Goal: Communication & Community: Answer question/provide support

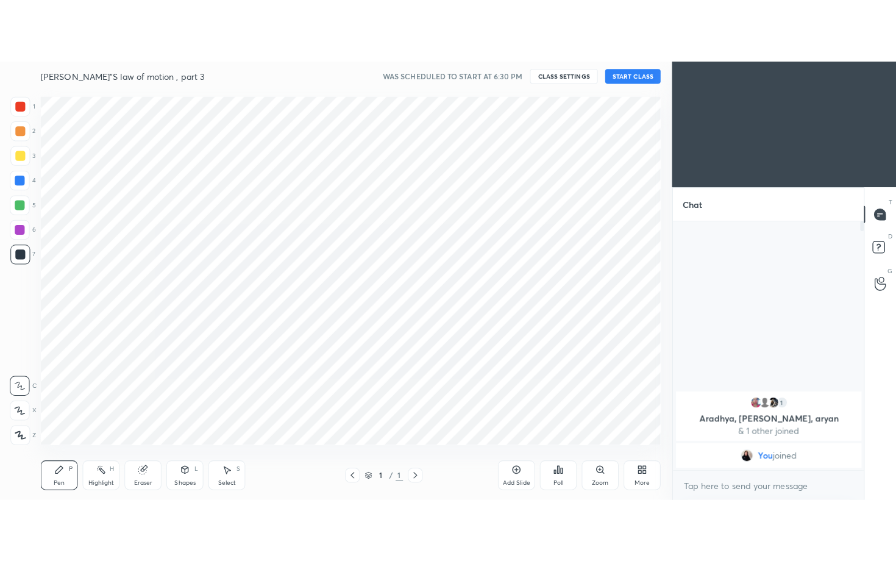
scroll to position [60622, 60361]
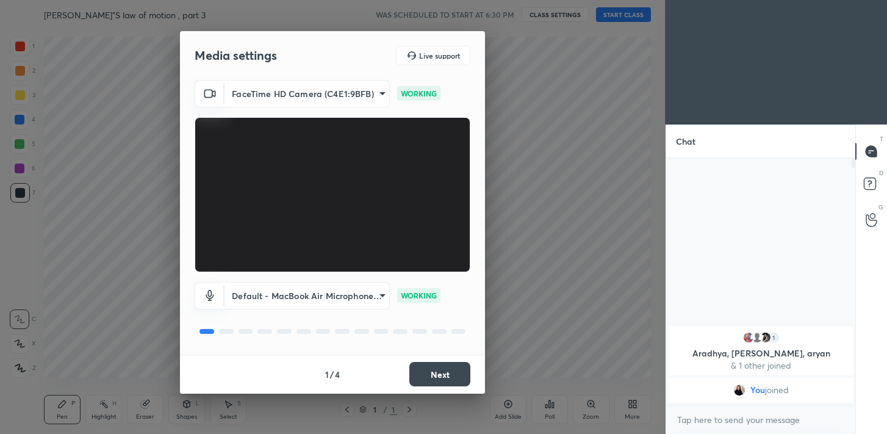
click at [426, 375] on button "Next" at bounding box center [439, 374] width 61 height 24
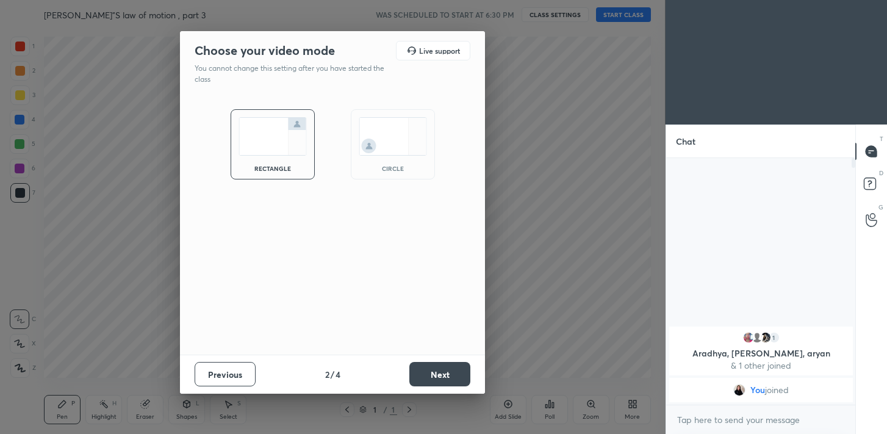
click at [426, 375] on button "Next" at bounding box center [439, 374] width 61 height 24
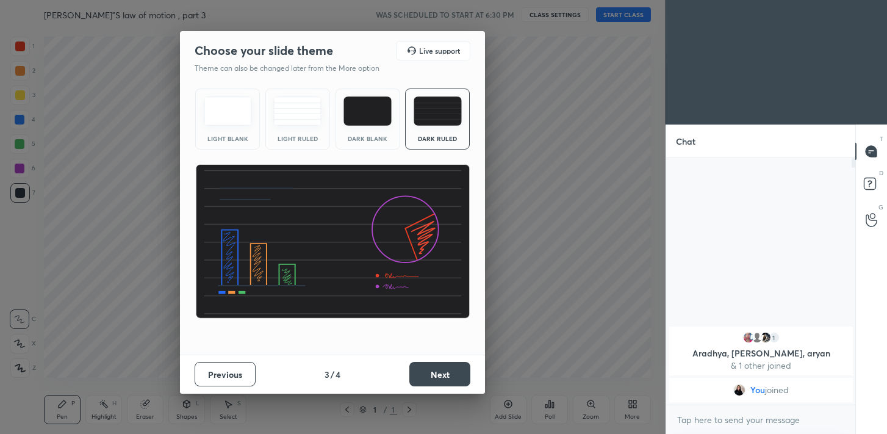
click at [426, 375] on button "Next" at bounding box center [439, 374] width 61 height 24
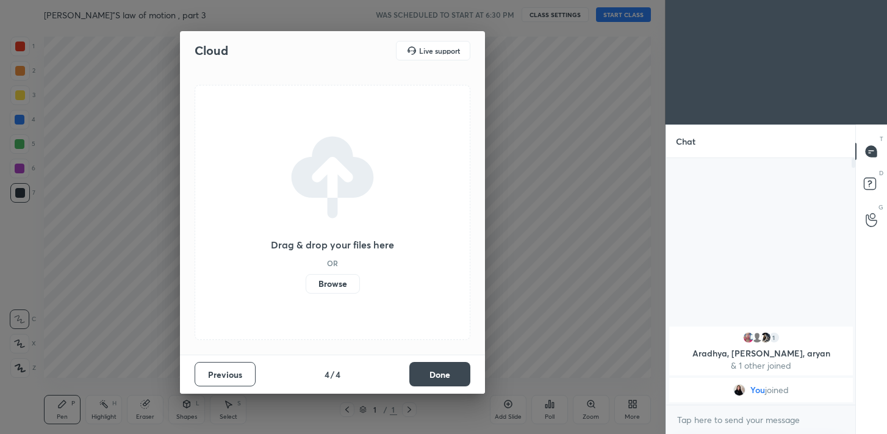
click at [426, 375] on button "Done" at bounding box center [439, 374] width 61 height 24
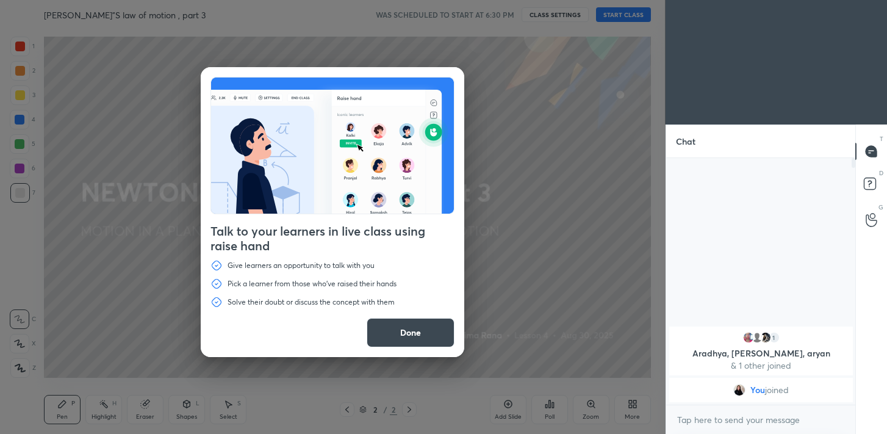
click at [429, 336] on button "Done" at bounding box center [410, 332] width 88 height 29
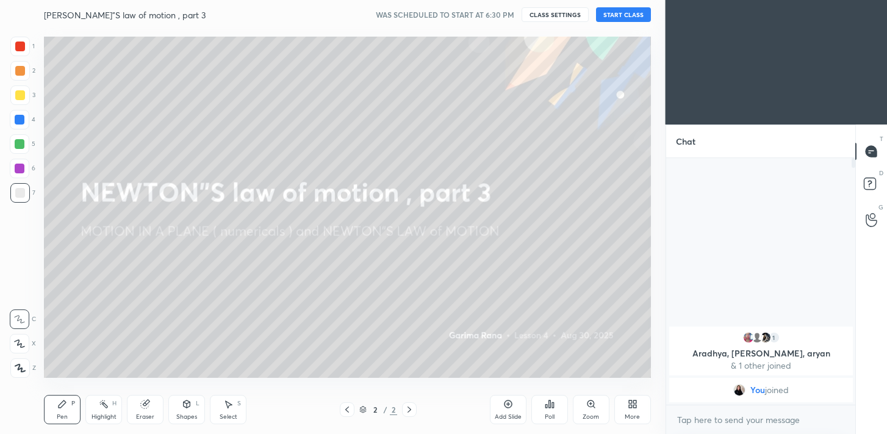
click at [626, 14] on button "START CLASS" at bounding box center [623, 14] width 55 height 15
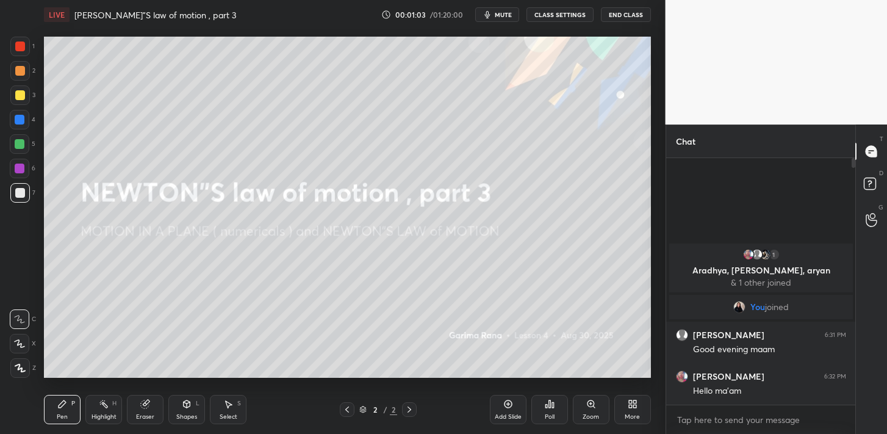
click at [637, 406] on div "More" at bounding box center [632, 409] width 37 height 29
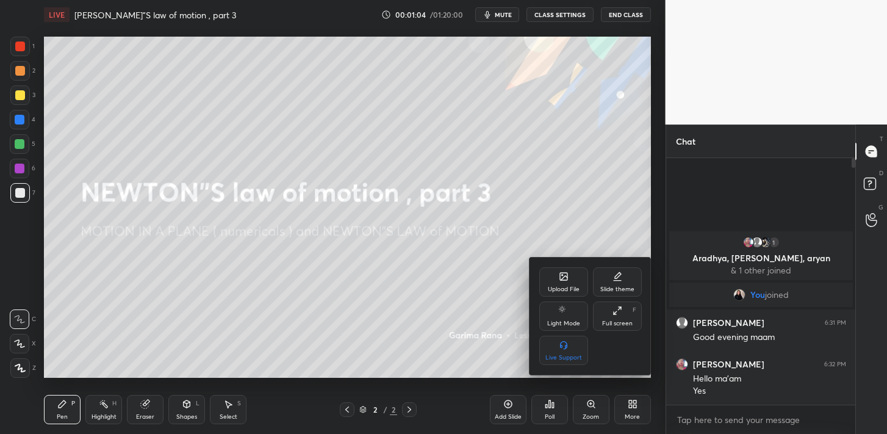
click at [626, 323] on div "Full screen" at bounding box center [617, 323] width 30 height 6
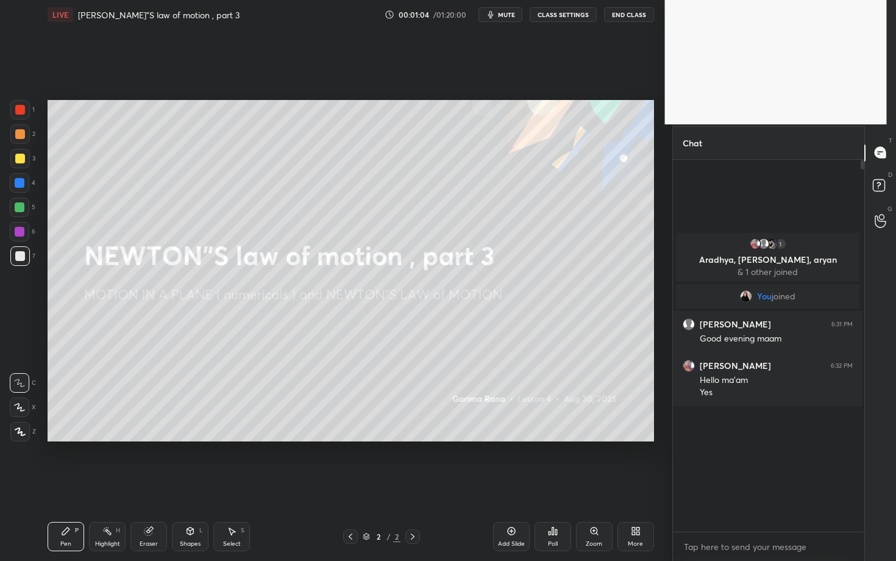
scroll to position [266, 188]
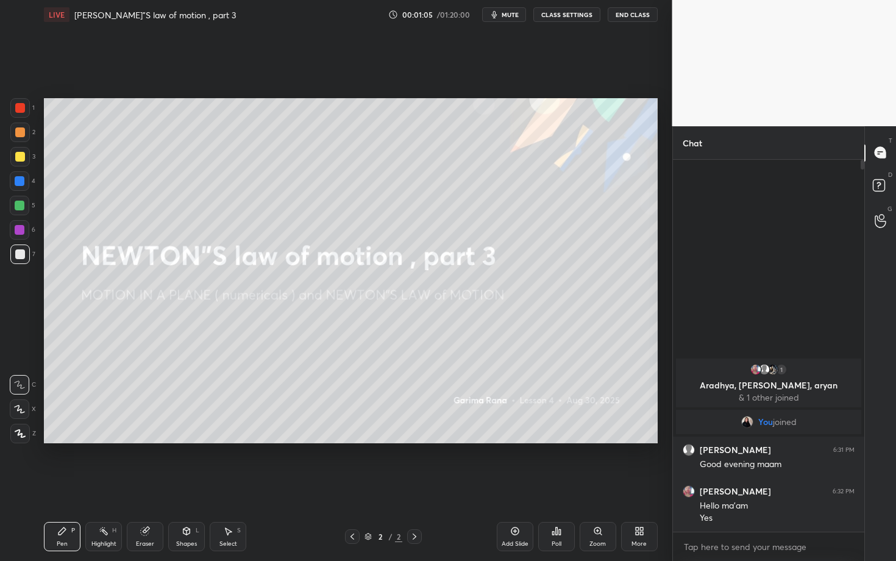
click at [521, 433] on div "Add Slide" at bounding box center [515, 536] width 37 height 29
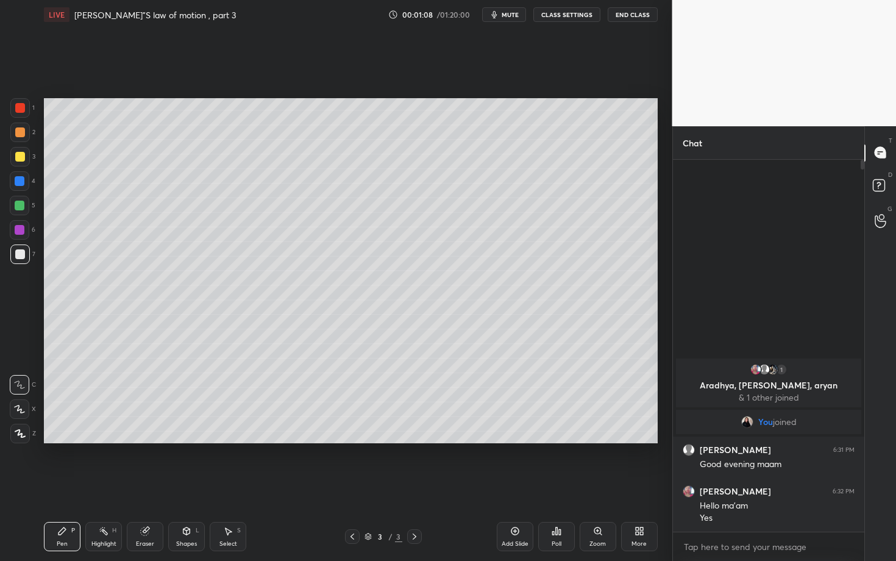
click at [22, 160] on div at bounding box center [20, 157] width 10 height 10
drag, startPoint x: 24, startPoint y: 259, endPoint x: 36, endPoint y: 239, distance: 22.7
click at [25, 257] on div at bounding box center [20, 255] width 20 height 20
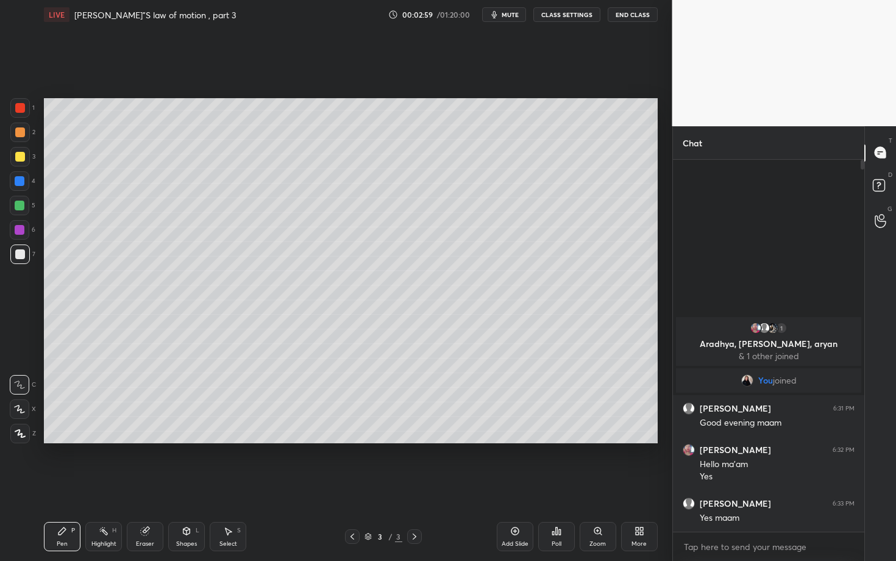
click at [26, 259] on div at bounding box center [20, 255] width 20 height 20
click at [27, 234] on div at bounding box center [20, 230] width 20 height 20
click at [29, 234] on div "6" at bounding box center [23, 230] width 26 height 20
click at [106, 433] on div "Highlight H" at bounding box center [103, 536] width 37 height 29
drag, startPoint x: 23, startPoint y: 256, endPoint x: 38, endPoint y: 252, distance: 16.3
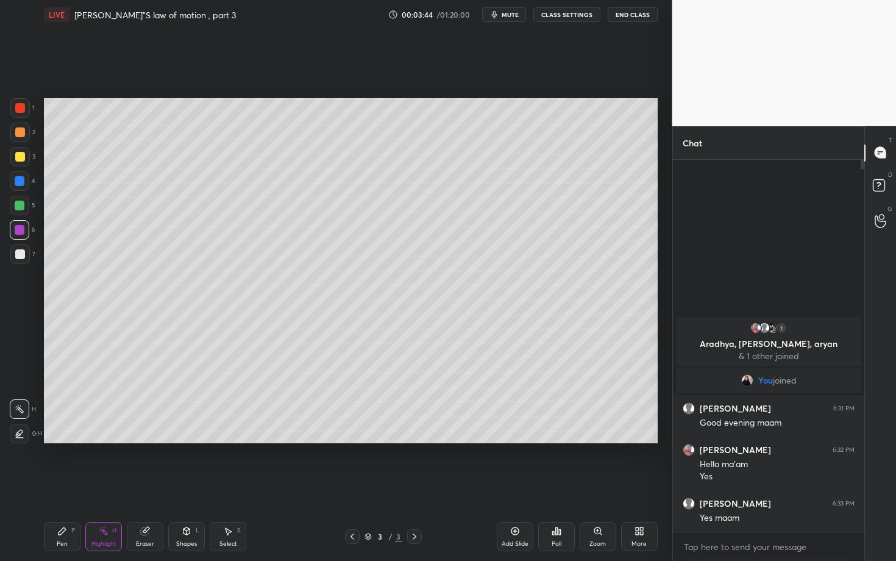
click at [23, 257] on div at bounding box center [20, 254] width 10 height 10
click at [78, 433] on div "Pen P" at bounding box center [62, 536] width 37 height 29
click at [24, 227] on div at bounding box center [20, 230] width 20 height 20
click at [28, 262] on div at bounding box center [20, 255] width 20 height 20
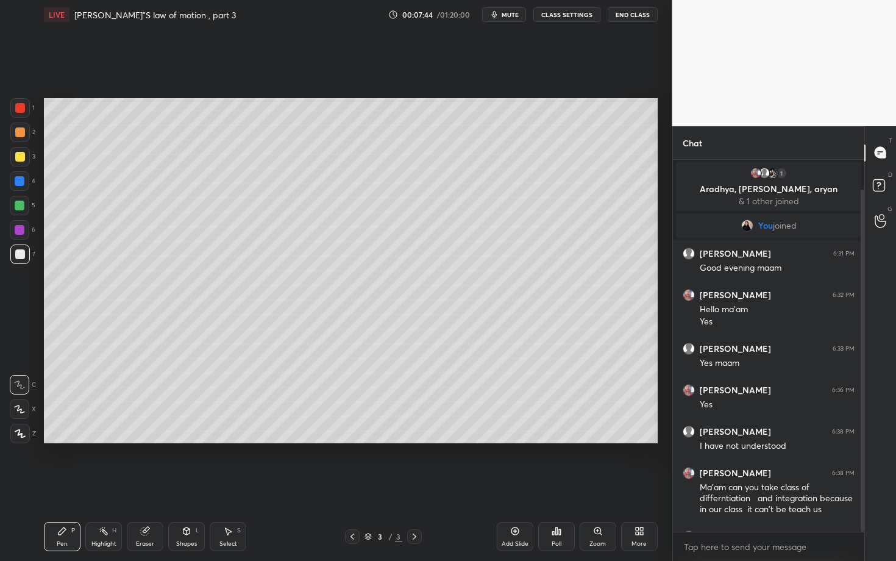
scroll to position [33, 0]
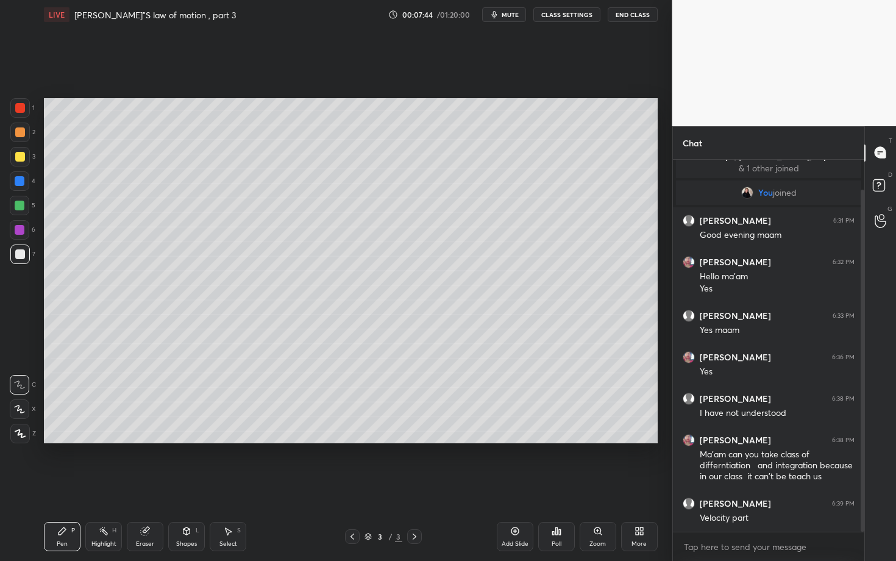
drag, startPoint x: 863, startPoint y: 459, endPoint x: 866, endPoint y: 521, distance: 61.6
click at [866, 433] on div "Chat 1 Aradhya, [PERSON_NAME], aryan & 1 other joined You joined [PERSON_NAME] …" at bounding box center [785, 343] width 224 height 435
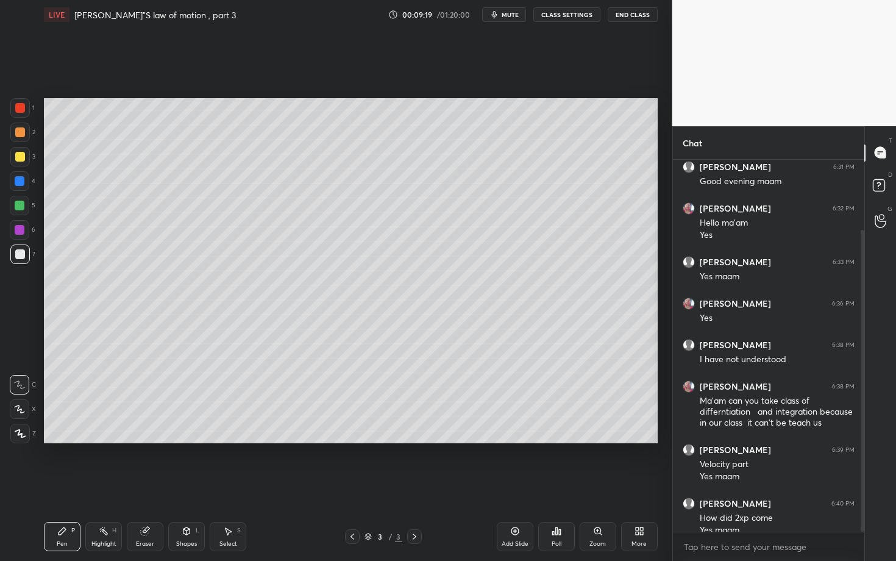
scroll to position [99, 0]
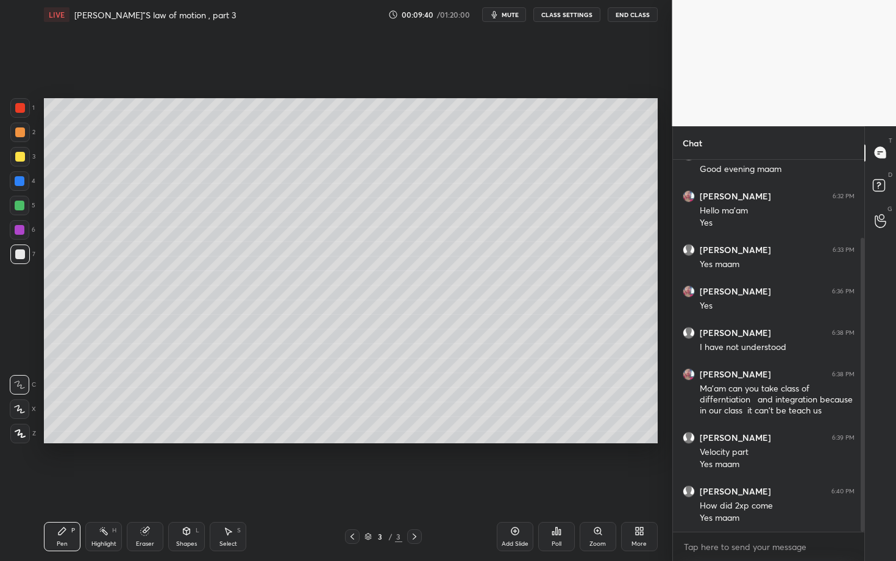
drag, startPoint x: 117, startPoint y: 527, endPoint x: 118, endPoint y: 510, distance: 17.1
click at [117, 433] on div "Highlight H" at bounding box center [103, 536] width 37 height 29
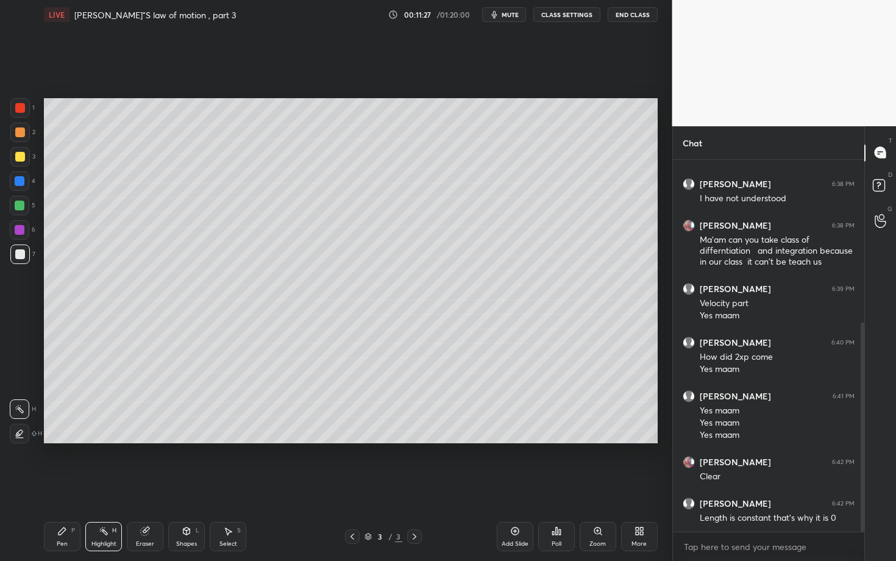
scroll to position [289, 0]
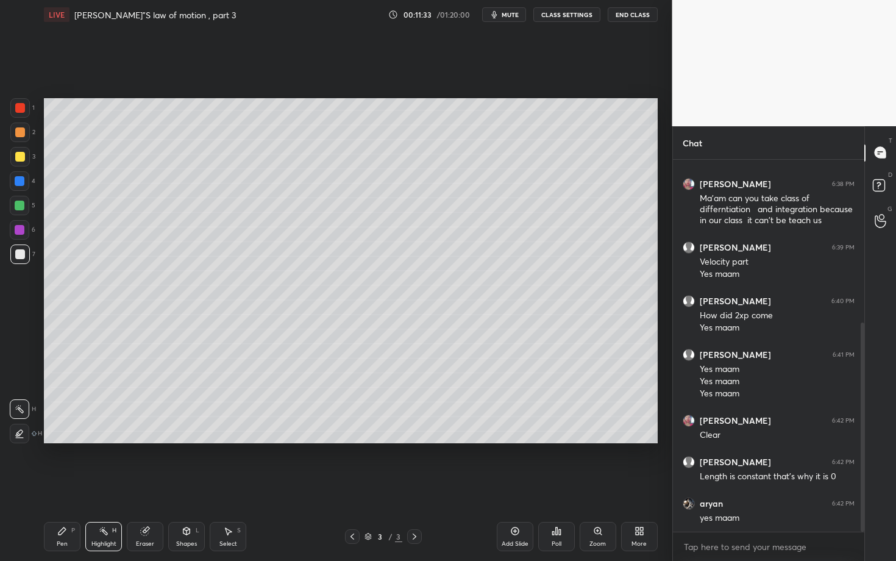
click at [56, 433] on div "Pen P" at bounding box center [62, 536] width 37 height 29
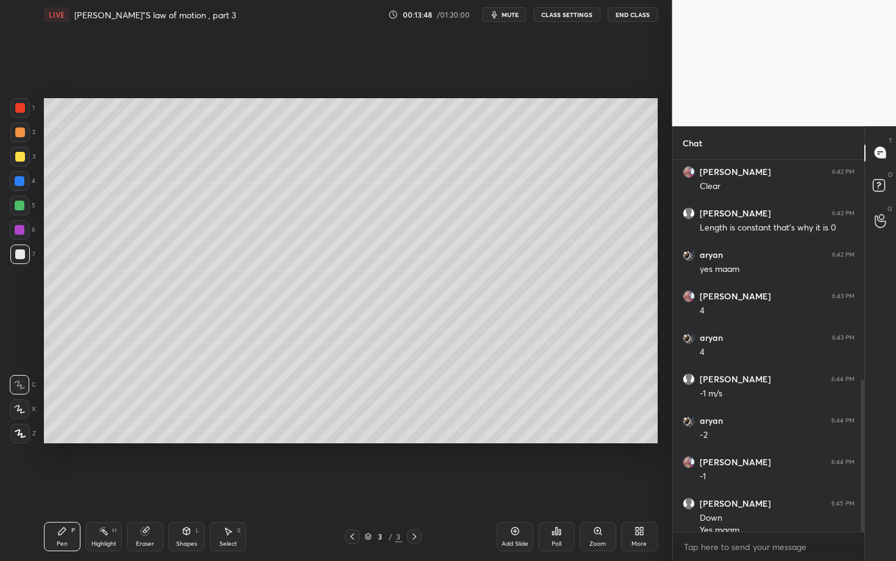
scroll to position [550, 0]
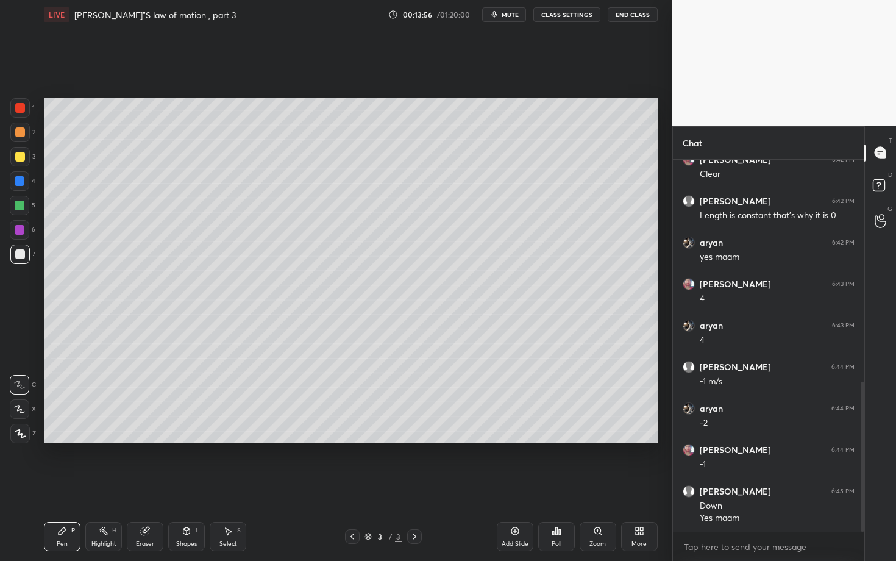
click at [511, 433] on icon at bounding box center [515, 531] width 10 height 10
drag, startPoint x: 28, startPoint y: 206, endPoint x: 35, endPoint y: 197, distance: 11.7
click at [28, 207] on div at bounding box center [20, 206] width 20 height 20
click at [23, 227] on div at bounding box center [20, 230] width 10 height 10
click at [24, 227] on div at bounding box center [20, 230] width 20 height 20
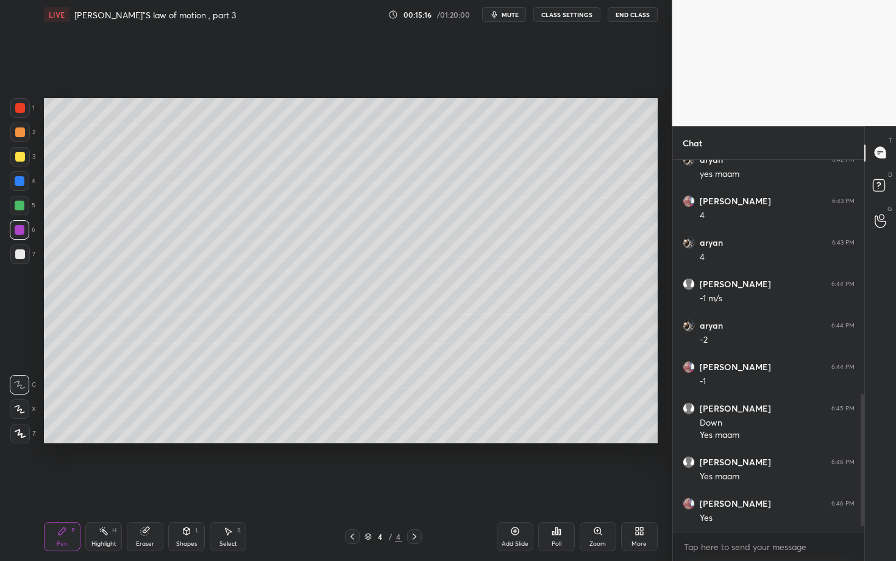
scroll to position [674, 0]
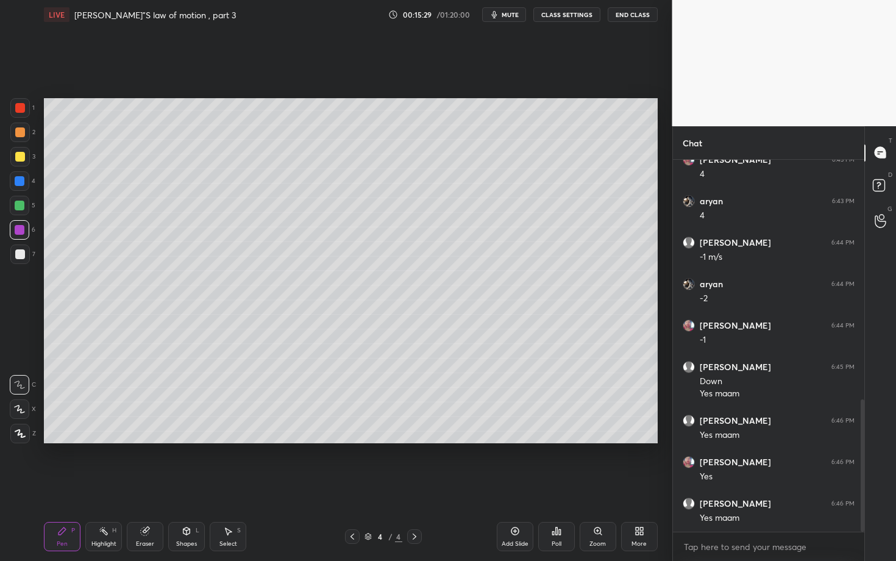
click at [21, 205] on div at bounding box center [20, 206] width 10 height 10
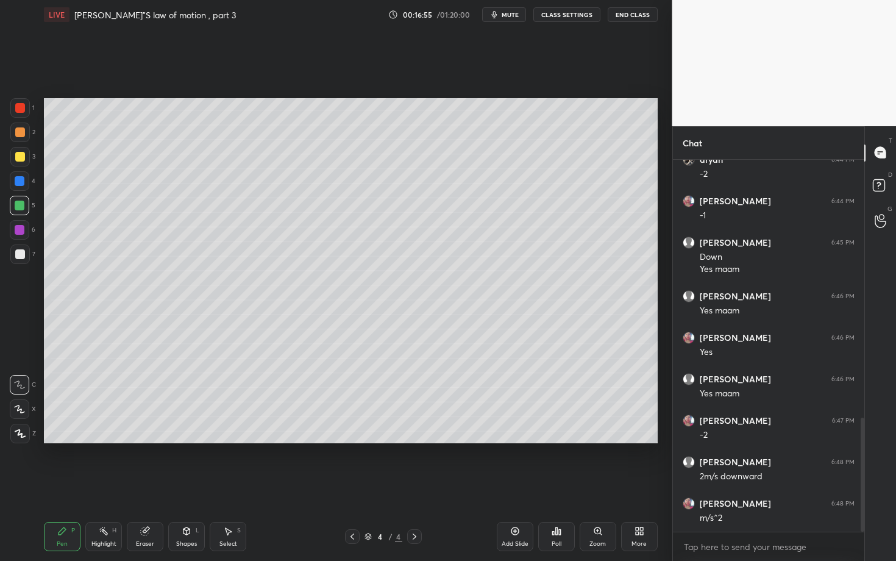
scroll to position [840, 0]
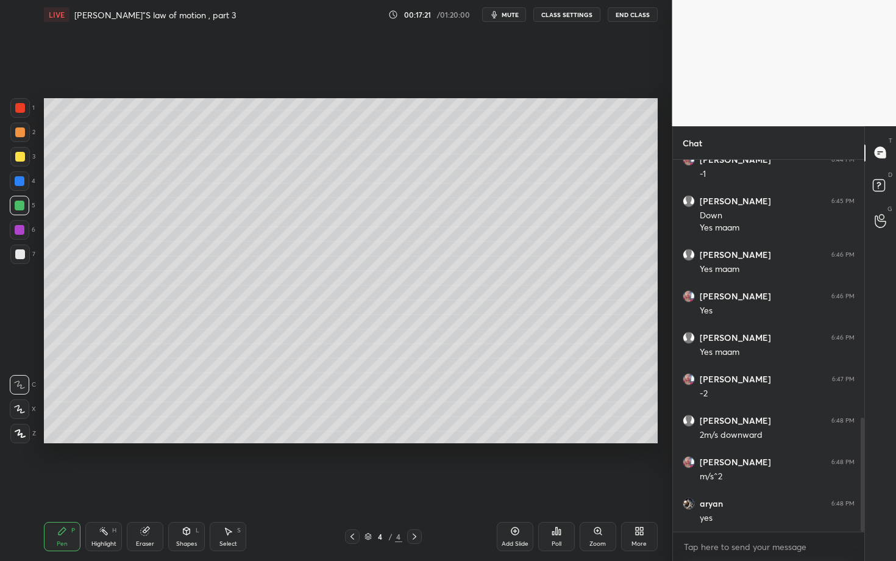
click at [517, 433] on div "Add Slide" at bounding box center [515, 536] width 37 height 29
click at [195, 433] on div "Shapes L" at bounding box center [186, 536] width 37 height 29
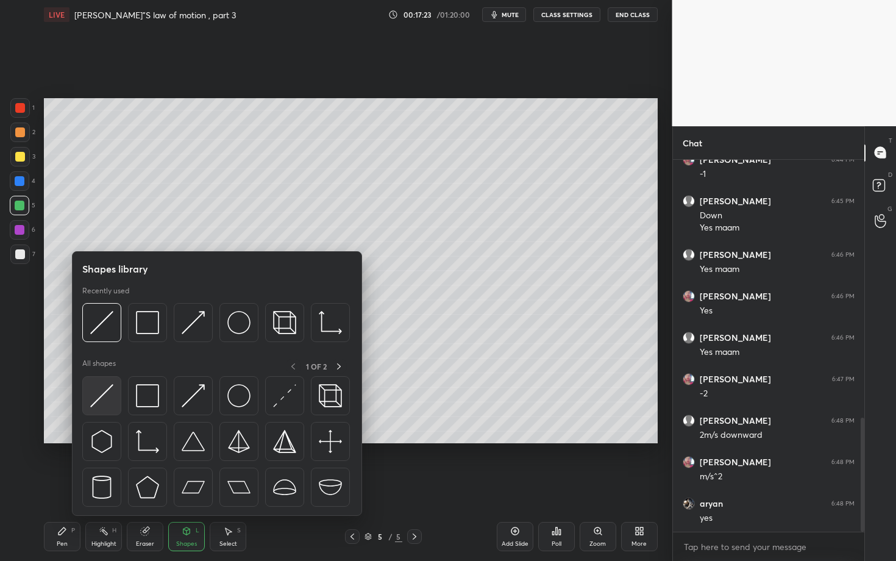
click at [107, 404] on img at bounding box center [101, 395] width 23 height 23
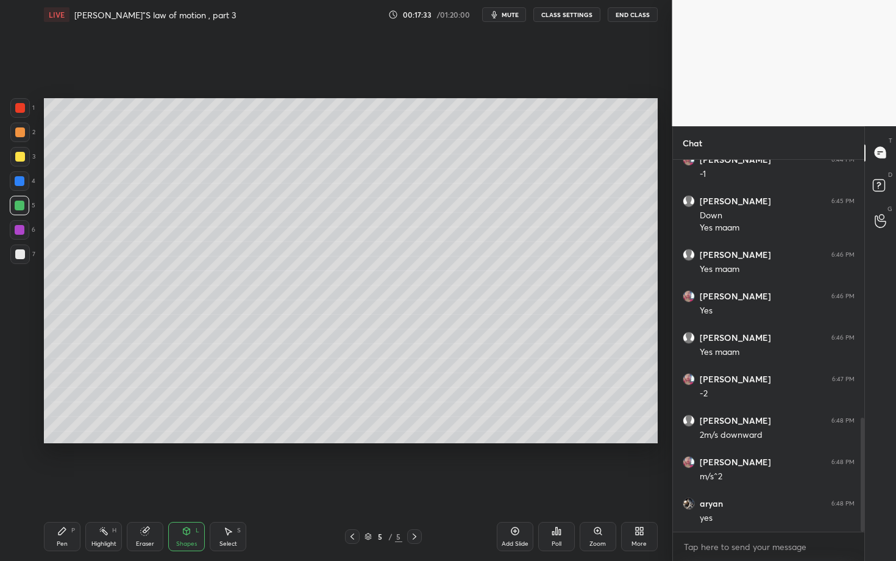
click at [24, 249] on div at bounding box center [20, 255] width 20 height 20
click at [68, 433] on div "Pen P" at bounding box center [62, 536] width 37 height 29
click at [23, 233] on div at bounding box center [20, 230] width 10 height 10
click at [20, 258] on div at bounding box center [20, 254] width 10 height 10
click at [107, 433] on icon at bounding box center [104, 531] width 10 height 10
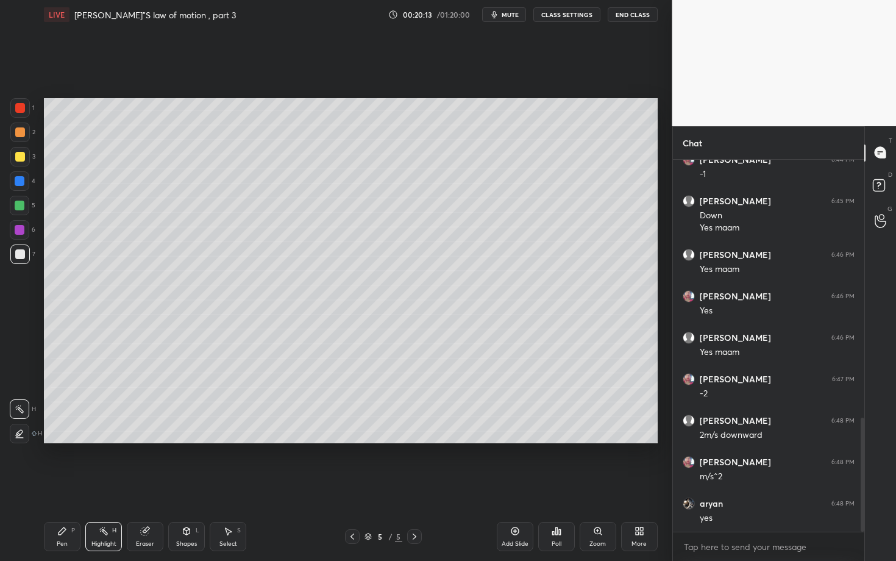
click at [75, 433] on div "Pen P" at bounding box center [62, 536] width 37 height 29
drag, startPoint x: 113, startPoint y: 532, endPoint x: 146, endPoint y: 477, distance: 63.8
click at [115, 433] on div "H" at bounding box center [114, 530] width 4 height 6
drag, startPoint x: 66, startPoint y: 535, endPoint x: 86, endPoint y: 505, distance: 35.5
click at [67, 433] on div "Pen P" at bounding box center [62, 536] width 37 height 29
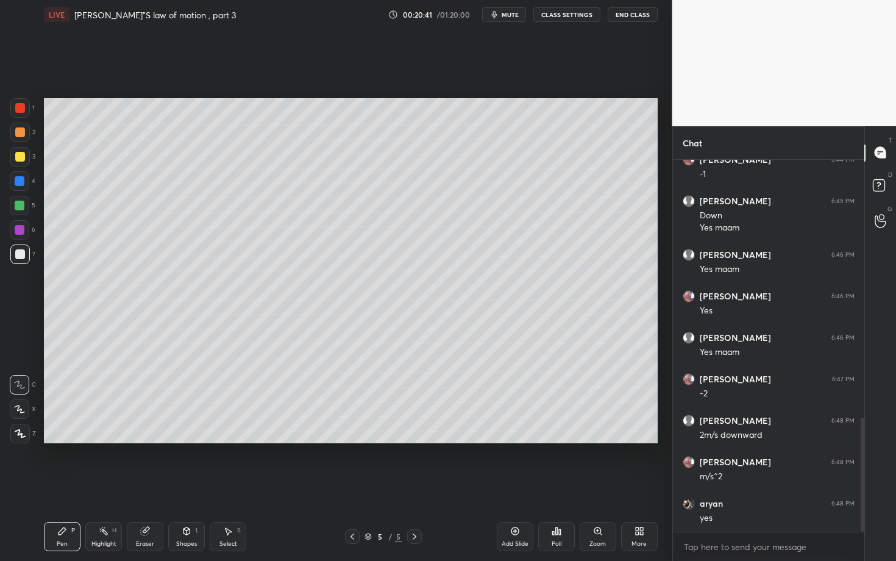
drag, startPoint x: 115, startPoint y: 529, endPoint x: 122, endPoint y: 520, distance: 11.3
click at [116, 433] on div "H" at bounding box center [114, 530] width 4 height 6
click at [85, 433] on div "Highlight H" at bounding box center [103, 536] width 37 height 29
click at [69, 433] on div "Pen P" at bounding box center [62, 536] width 37 height 29
click at [418, 433] on icon at bounding box center [415, 537] width 10 height 10
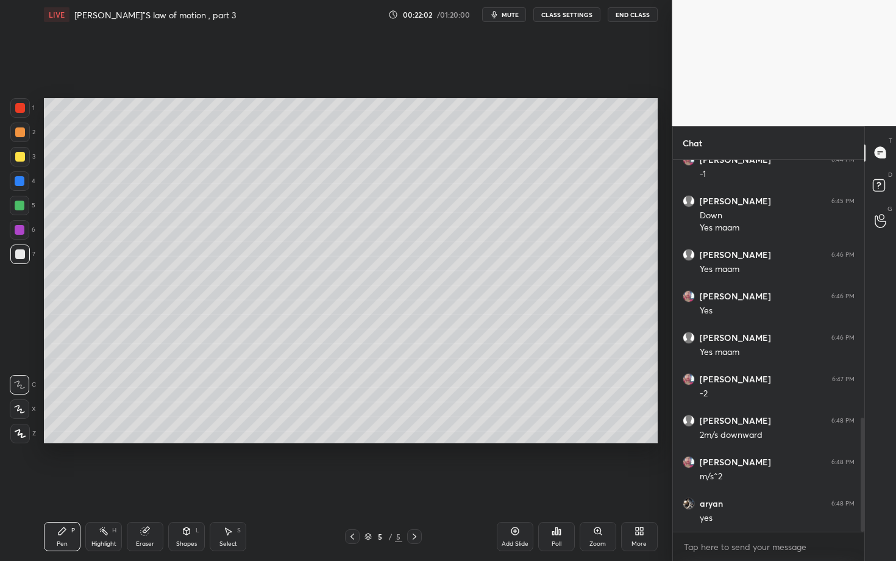
click at [507, 433] on div "Add Slide" at bounding box center [515, 544] width 27 height 6
drag, startPoint x: 23, startPoint y: 231, endPoint x: 28, endPoint y: 223, distance: 9.8
click at [23, 231] on div at bounding box center [20, 230] width 10 height 10
drag, startPoint x: 24, startPoint y: 212, endPoint x: 35, endPoint y: 212, distance: 11.0
click at [24, 212] on div at bounding box center [20, 206] width 20 height 20
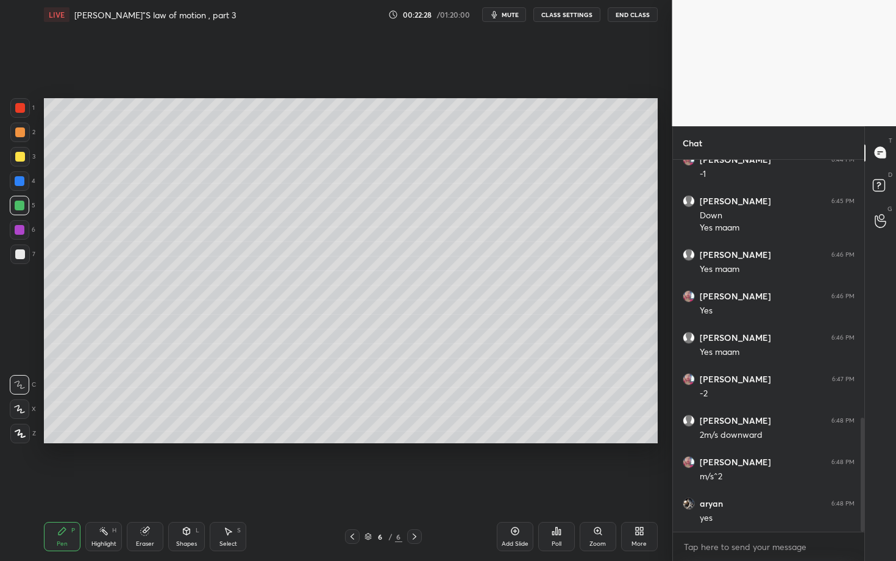
click at [24, 256] on div at bounding box center [20, 254] width 10 height 10
click at [151, 433] on div "Eraser" at bounding box center [145, 536] width 37 height 29
click at [67, 433] on div "Pen P" at bounding box center [62, 536] width 37 height 29
click at [511, 15] on span "mute" at bounding box center [510, 14] width 17 height 9
click at [511, 15] on span "unmute" at bounding box center [509, 14] width 26 height 9
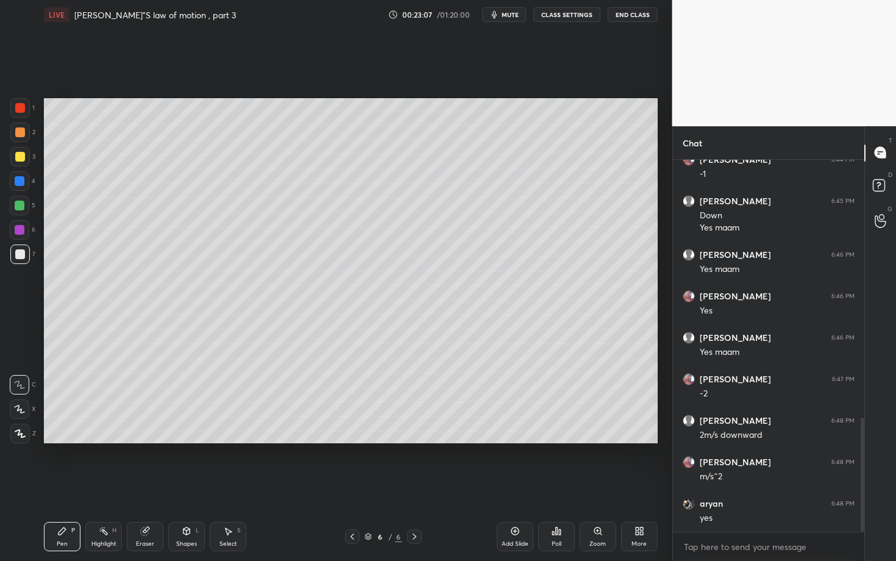
click at [511, 15] on span "mute" at bounding box center [510, 14] width 17 height 9
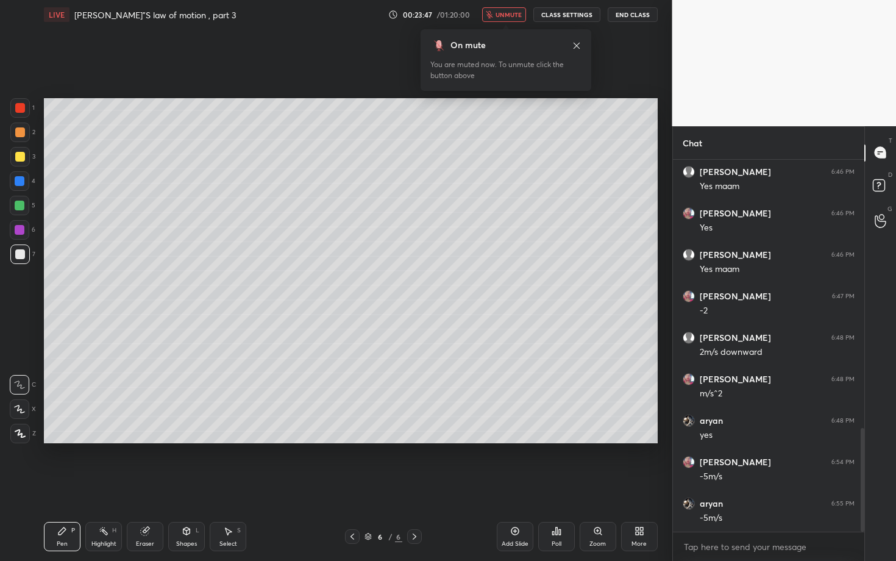
scroll to position [965, 0]
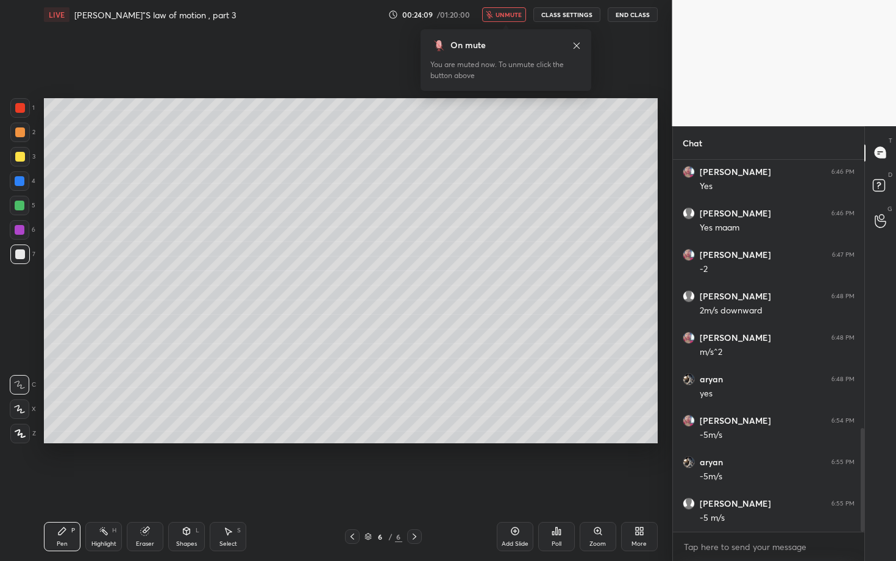
click at [511, 15] on span "unmute" at bounding box center [509, 14] width 26 height 9
click at [24, 161] on div at bounding box center [20, 157] width 20 height 20
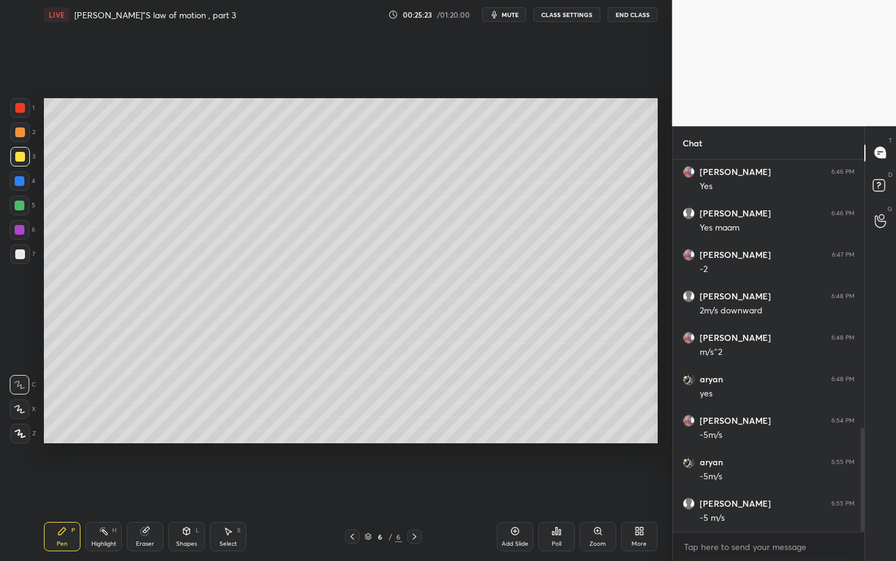
scroll to position [1006, 0]
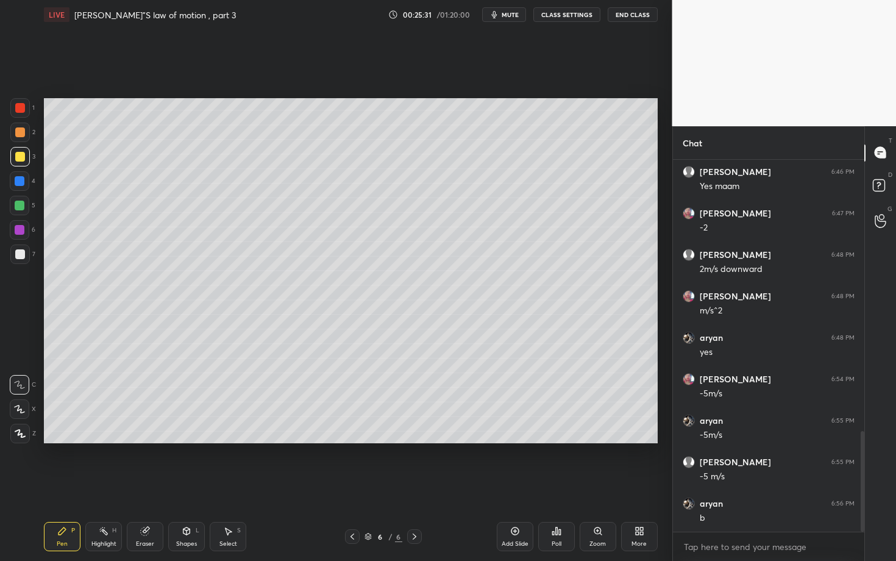
click at [563, 433] on div "Poll" at bounding box center [556, 536] width 37 height 29
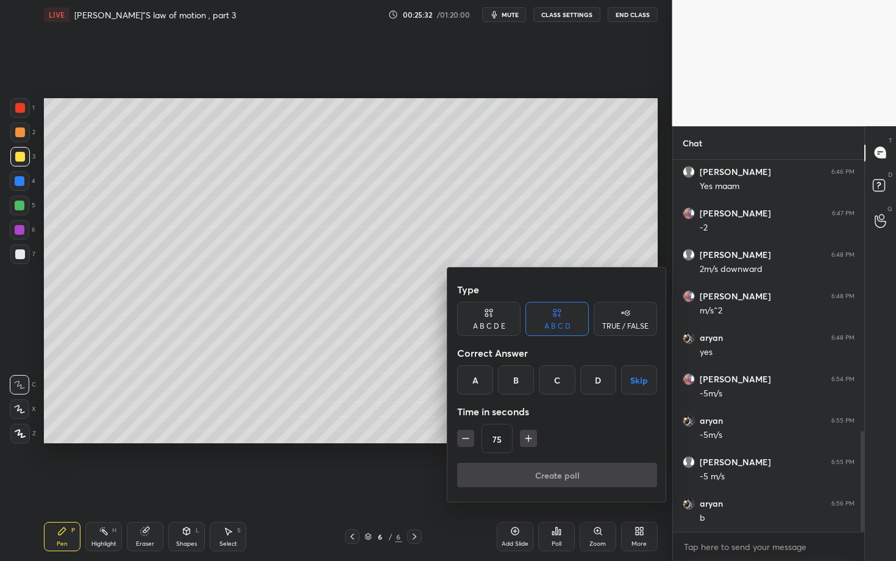
click at [558, 377] on div "C" at bounding box center [557, 379] width 36 height 29
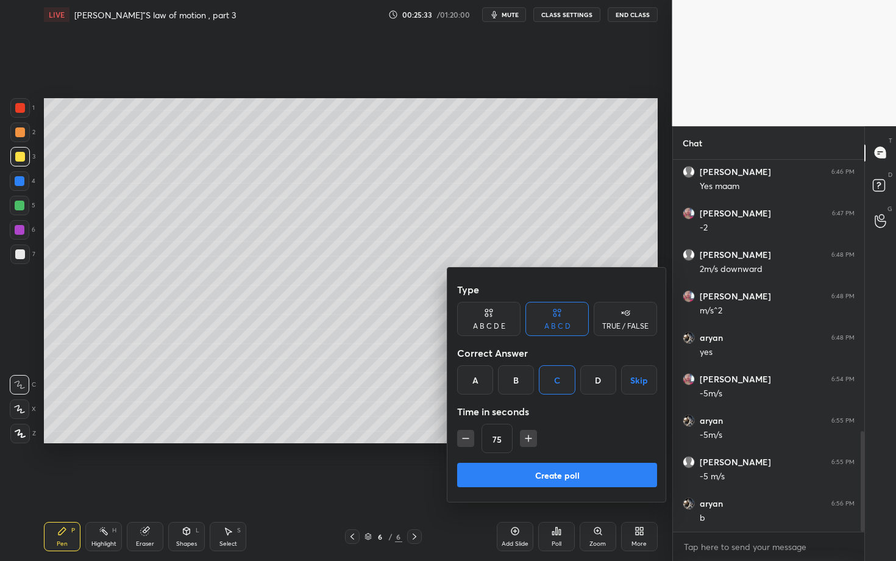
click at [540, 433] on button "Create poll" at bounding box center [557, 475] width 200 height 24
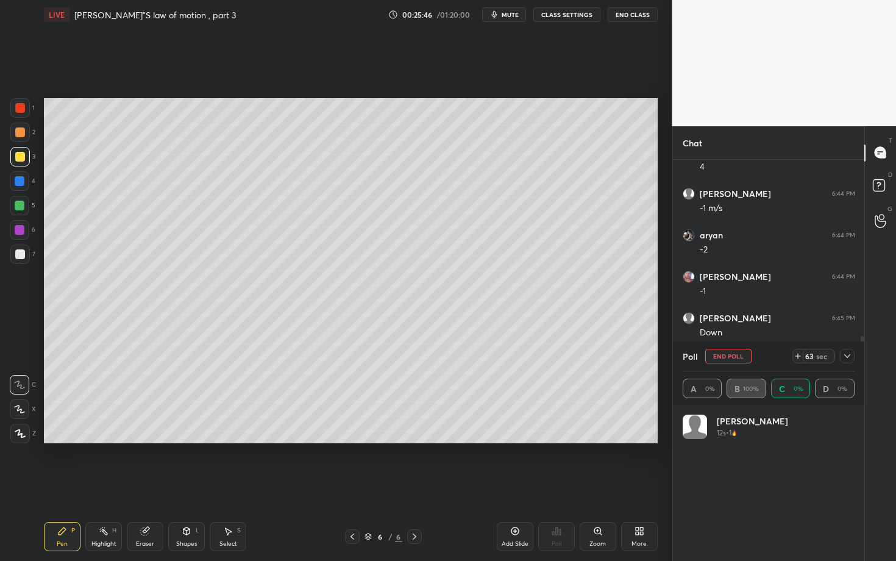
scroll to position [143, 168]
click at [851, 352] on icon at bounding box center [848, 356] width 10 height 10
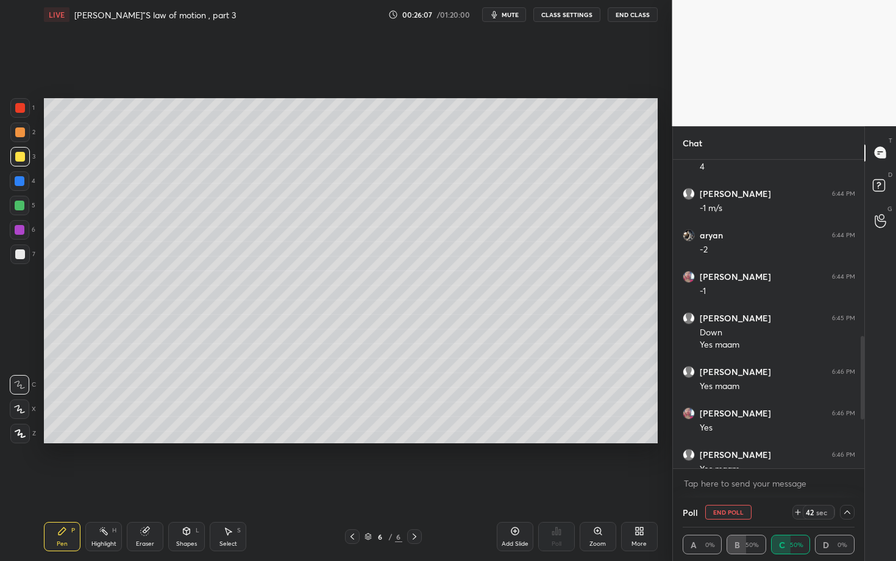
scroll to position [1, 4]
click at [846, 433] on div at bounding box center [847, 512] width 15 height 15
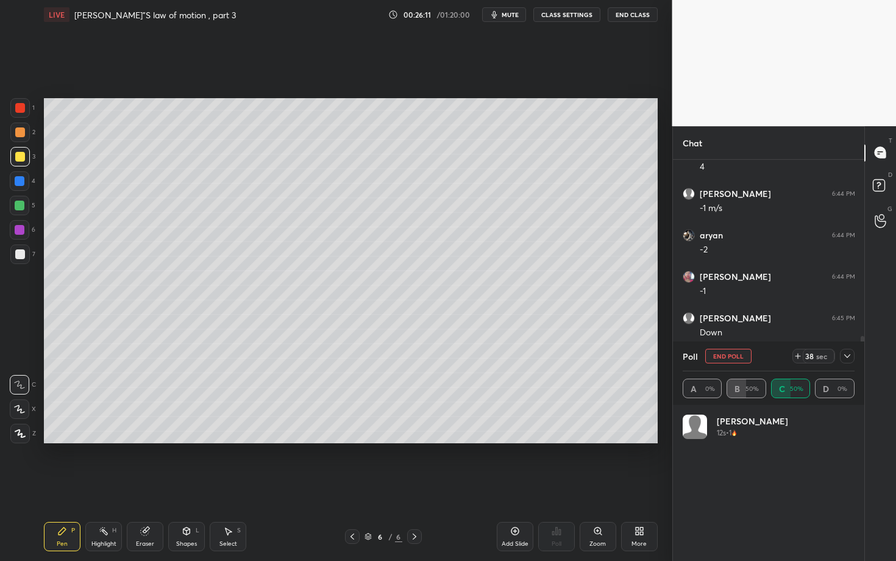
scroll to position [143, 168]
click at [849, 353] on icon at bounding box center [848, 356] width 10 height 10
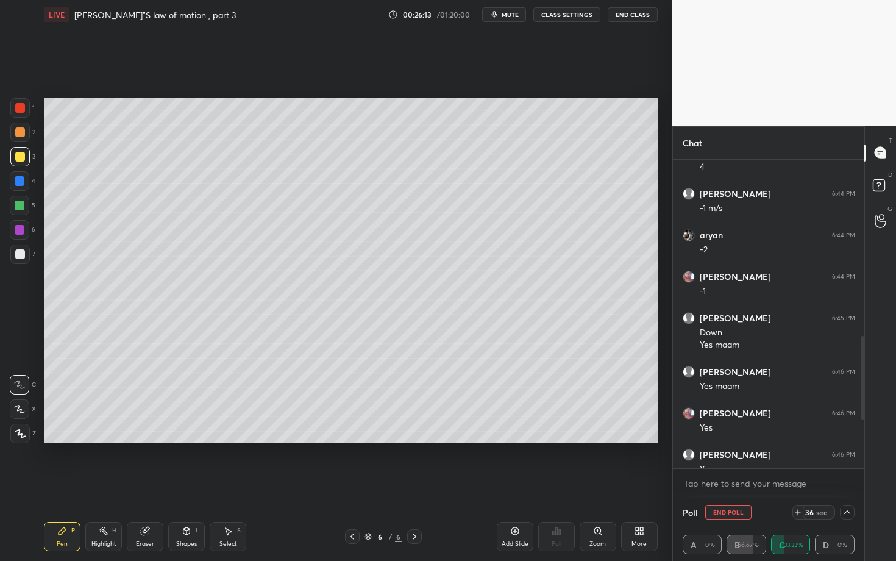
scroll to position [1, 4]
click at [104, 433] on icon at bounding box center [104, 531] width 10 height 10
drag, startPoint x: 1, startPoint y: 415, endPoint x: 15, endPoint y: 410, distance: 15.4
click at [18, 433] on div "1 2 3 4 5 6 7 C X Z C X Z E E Erase all H H" at bounding box center [19, 270] width 39 height 345
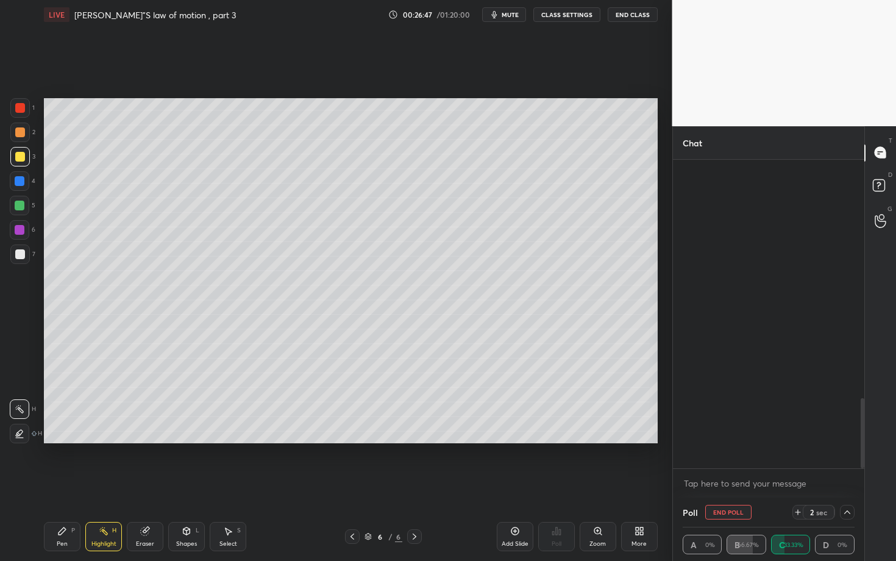
scroll to position [1046, 0]
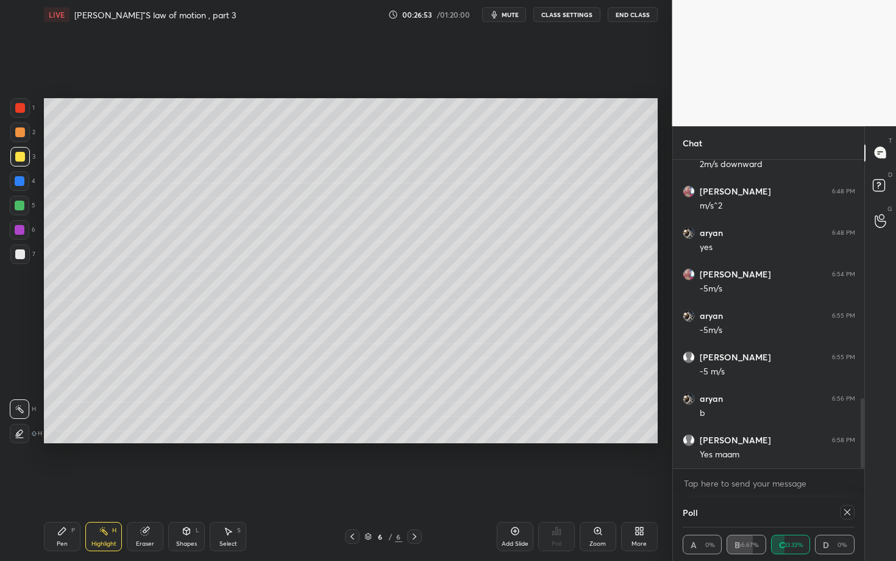
click at [70, 433] on div "Pen P" at bounding box center [62, 536] width 37 height 29
click at [848, 433] on icon at bounding box center [848, 512] width 6 height 6
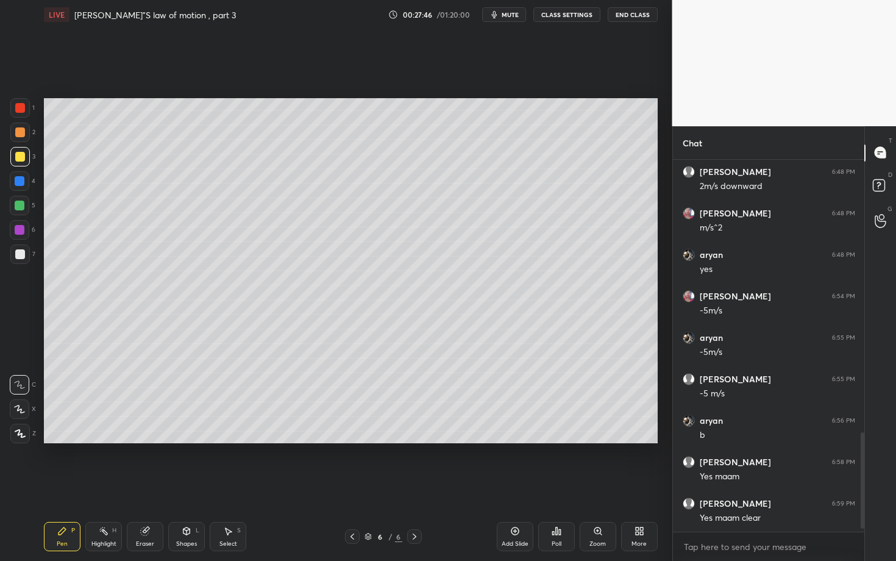
scroll to position [1024, 0]
click at [510, 433] on div "Add Slide" at bounding box center [515, 544] width 27 height 6
click at [24, 132] on div at bounding box center [20, 132] width 10 height 10
click at [25, 105] on div at bounding box center [20, 108] width 10 height 10
click at [147, 433] on icon at bounding box center [146, 530] width 7 height 6
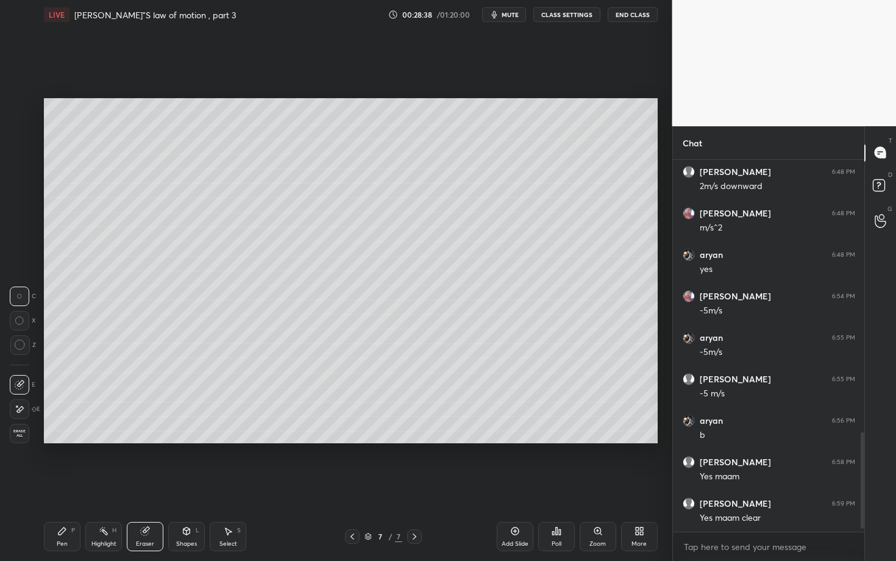
click at [72, 433] on div "P" at bounding box center [73, 530] width 4 height 6
click at [114, 433] on div "H" at bounding box center [114, 530] width 4 height 6
click at [14, 433] on div "1 2 3 4 5 6 7 C X Z C X Z E E Erase all H H LIVE [PERSON_NAME]"S law of motion …" at bounding box center [331, 280] width 663 height 561
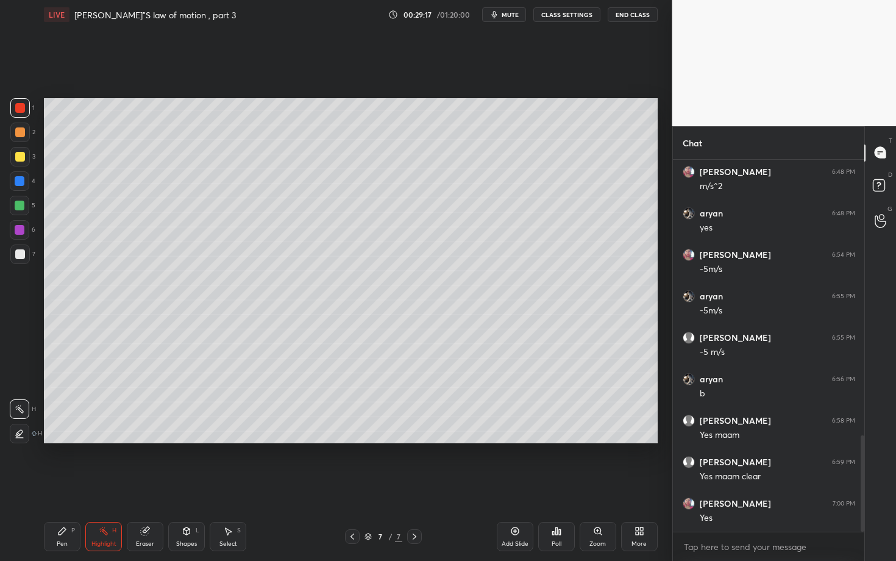
click at [76, 433] on div "Pen P" at bounding box center [62, 536] width 37 height 29
click at [115, 433] on div "H" at bounding box center [114, 530] width 4 height 6
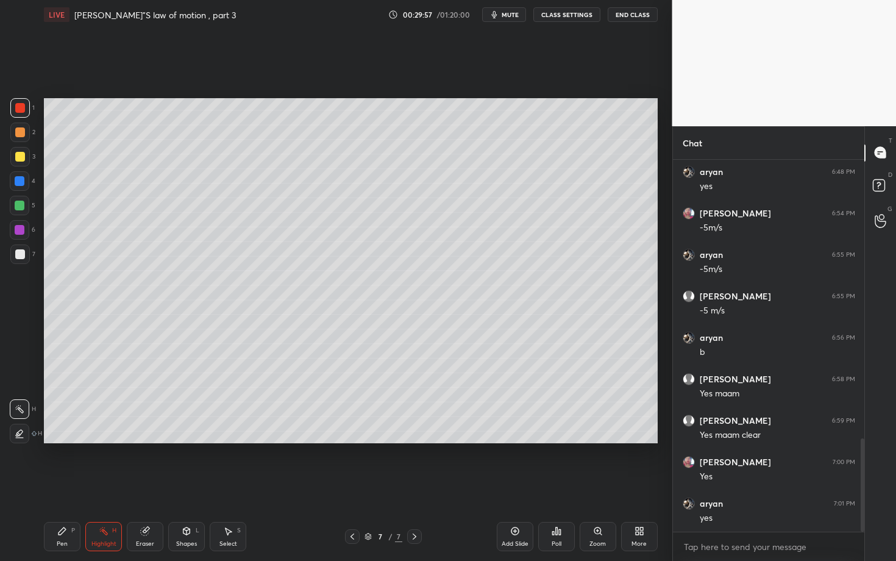
click at [70, 433] on div "Pen P" at bounding box center [62, 536] width 37 height 29
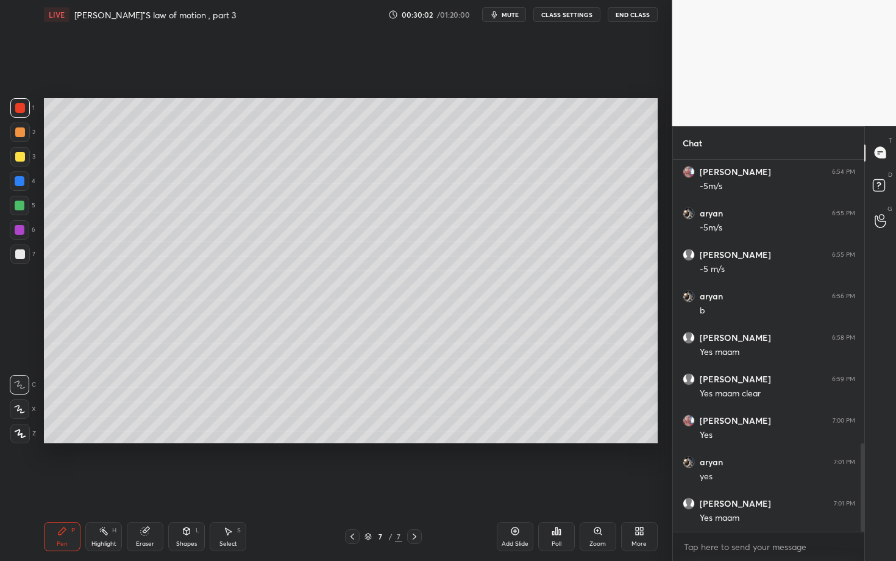
scroll to position [1190, 0]
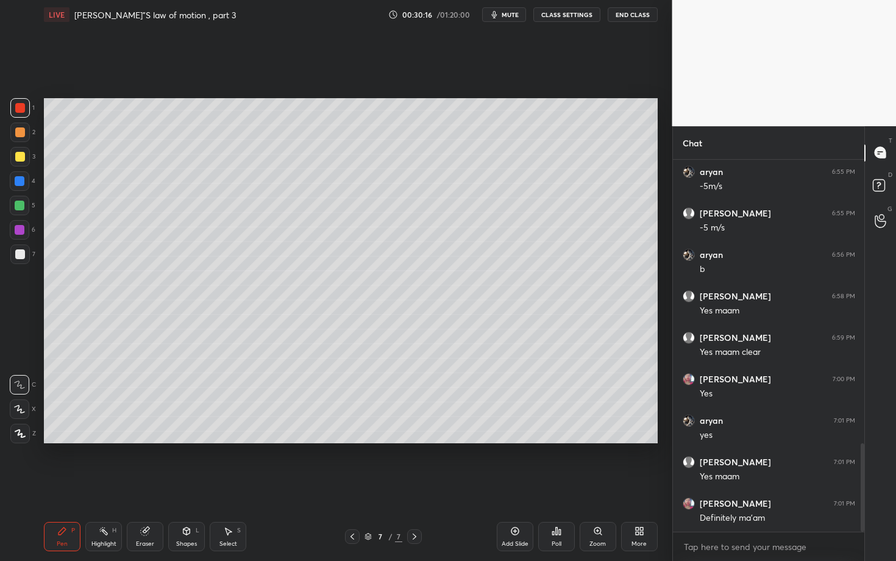
click at [116, 433] on div "Highlight H" at bounding box center [103, 536] width 37 height 29
click at [70, 433] on div "Pen P" at bounding box center [62, 536] width 37 height 29
click at [27, 260] on div at bounding box center [20, 255] width 20 height 20
click at [120, 433] on div "Highlight H" at bounding box center [103, 536] width 37 height 29
drag, startPoint x: 84, startPoint y: 526, endPoint x: 87, endPoint y: 502, distance: 24.0
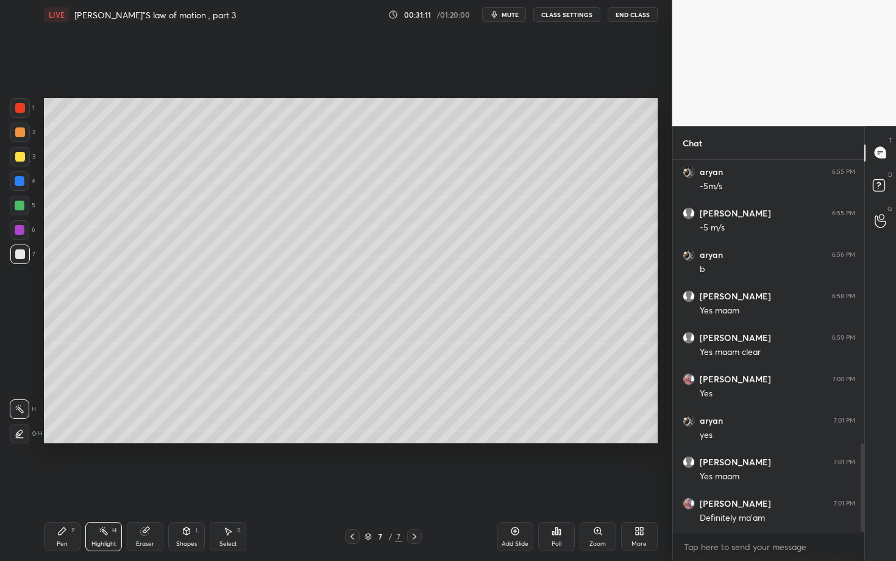
click at [84, 433] on div "Pen P Highlight H Eraser Shapes L Select S" at bounding box center [157, 536] width 226 height 29
click at [64, 433] on icon at bounding box center [62, 531] width 10 height 10
drag, startPoint x: 142, startPoint y: 531, endPoint x: 204, endPoint y: 457, distance: 96.1
click at [142, 433] on icon at bounding box center [145, 531] width 8 height 8
click at [73, 433] on div "P" at bounding box center [73, 530] width 4 height 6
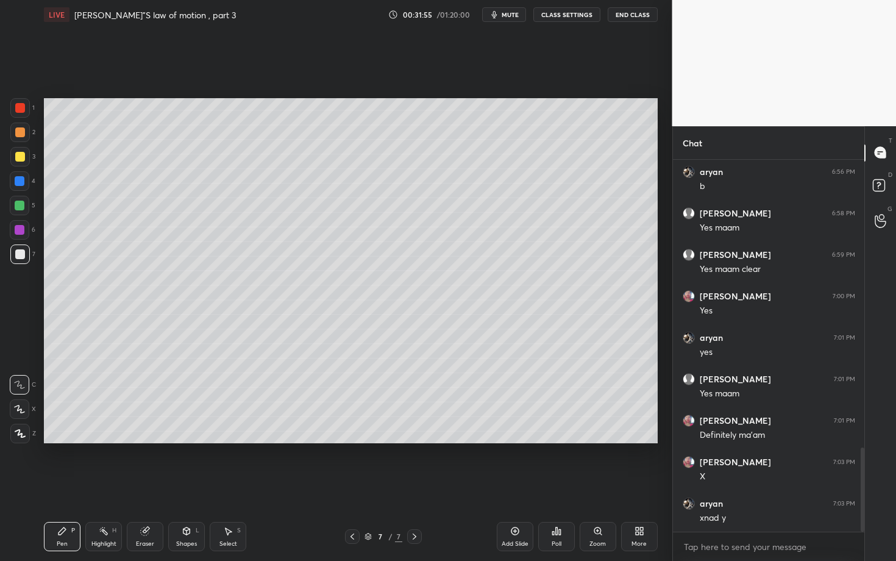
scroll to position [1315, 0]
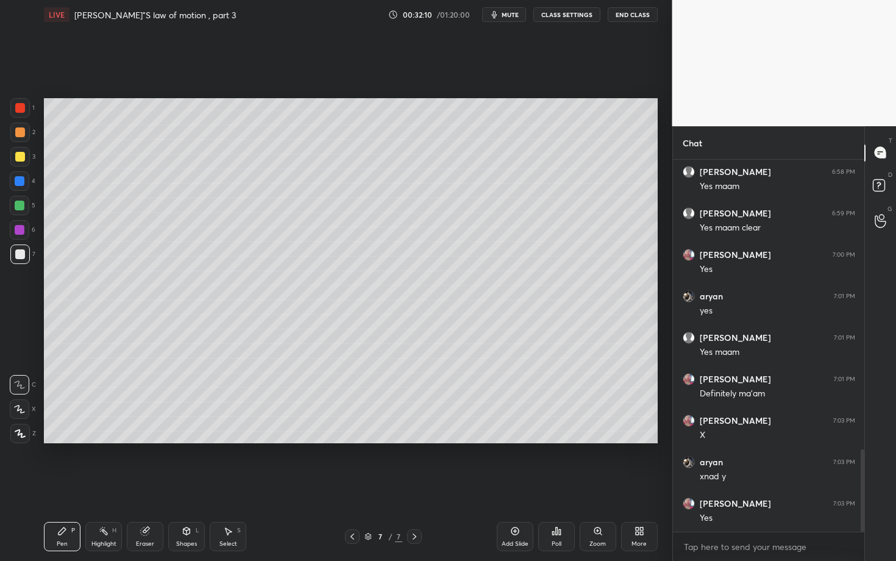
drag, startPoint x: 149, startPoint y: 530, endPoint x: 160, endPoint y: 508, distance: 24.8
click at [150, 433] on div "Eraser" at bounding box center [145, 536] width 37 height 29
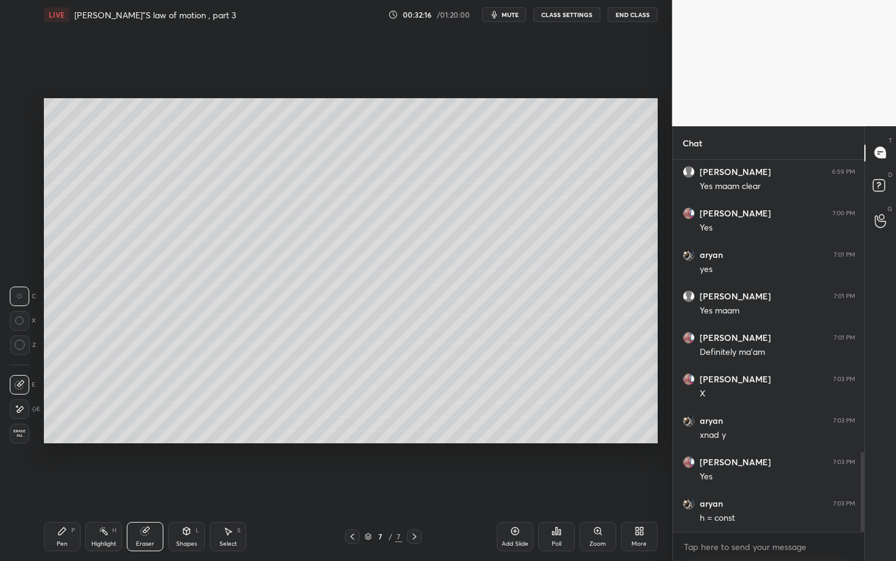
drag, startPoint x: 68, startPoint y: 533, endPoint x: 75, endPoint y: 518, distance: 16.4
click at [71, 433] on div "Pen P" at bounding box center [62, 536] width 37 height 29
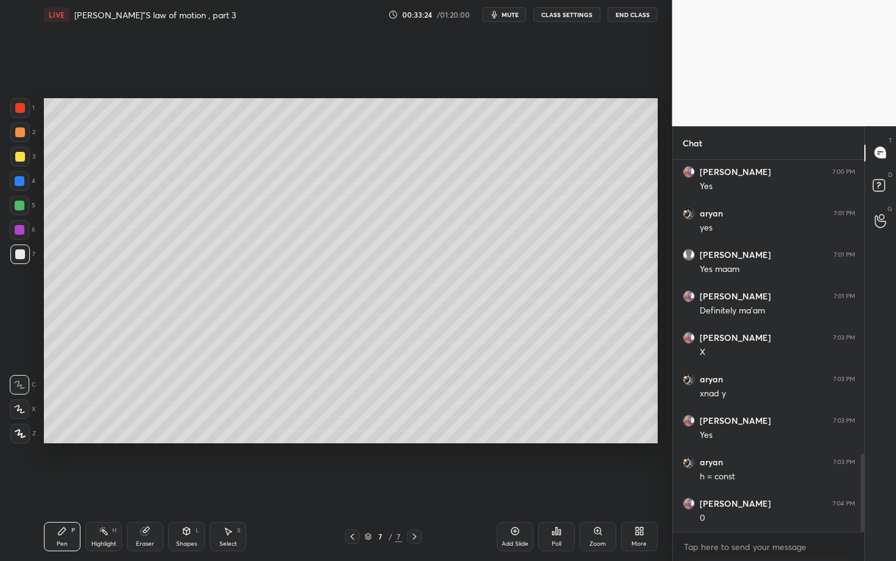
drag, startPoint x: 113, startPoint y: 531, endPoint x: 141, endPoint y: 462, distance: 74.4
click at [113, 433] on div "H" at bounding box center [114, 530] width 4 height 6
click at [74, 433] on div "P" at bounding box center [73, 530] width 4 height 6
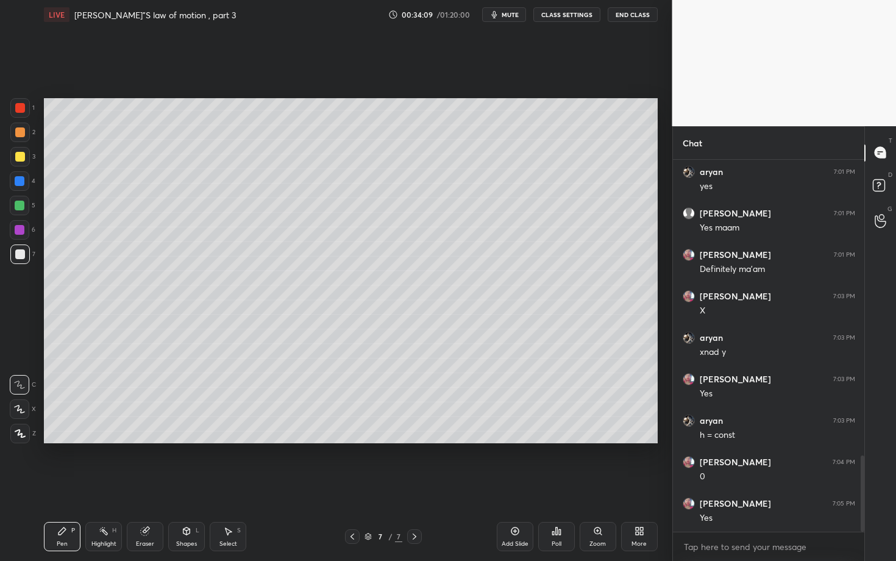
click at [663, 367] on div "1 2 3 4 5 6 7 C X Z C X Z E E Erase all H H LIVE [PERSON_NAME]"S law of motion …" at bounding box center [336, 280] width 673 height 561
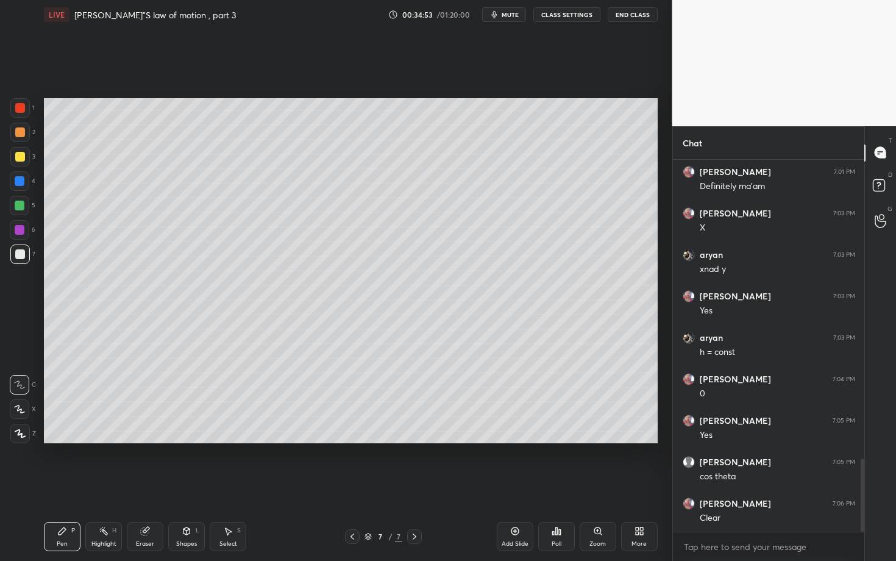
scroll to position [1563, 0]
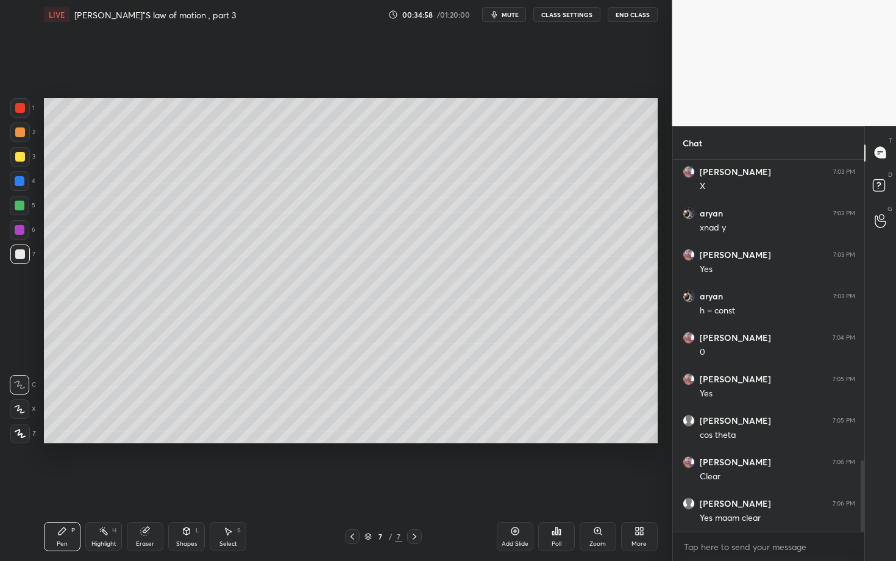
click at [516, 433] on icon at bounding box center [515, 531] width 10 height 10
click at [21, 215] on div at bounding box center [20, 206] width 20 height 20
click at [108, 433] on div "Pen P Highlight H Eraser Shapes L Select S 8 / 8 Add Slide Poll Zoom More" at bounding box center [351, 536] width 614 height 49
drag, startPoint x: 110, startPoint y: 526, endPoint x: 131, endPoint y: 467, distance: 62.9
click at [111, 433] on div "Highlight H" at bounding box center [103, 536] width 37 height 29
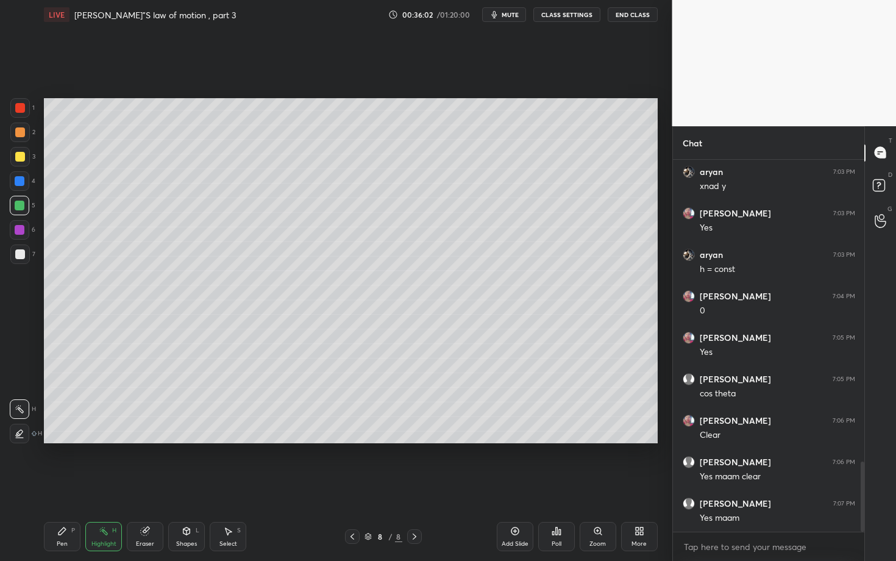
scroll to position [1646, 0]
drag, startPoint x: 67, startPoint y: 526, endPoint x: 70, endPoint y: 520, distance: 6.8
click at [70, 433] on div "Pen P" at bounding box center [62, 536] width 37 height 29
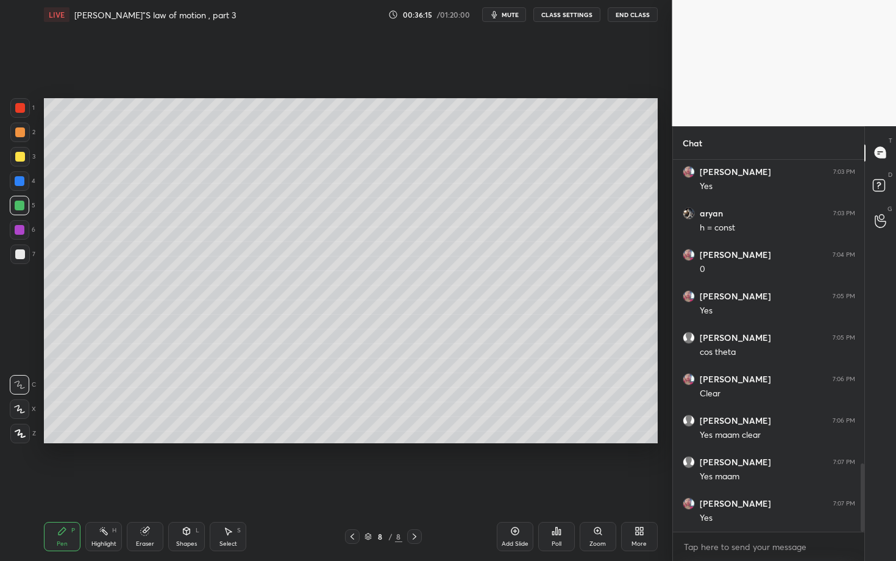
click at [104, 433] on div "Pen P Highlight H Eraser Shapes L Select S 8 / 8 Add Slide Poll Zoom More" at bounding box center [351, 536] width 614 height 49
drag, startPoint x: 103, startPoint y: 528, endPoint x: 100, endPoint y: 521, distance: 7.4
click at [102, 433] on icon at bounding box center [104, 531] width 10 height 10
drag, startPoint x: 70, startPoint y: 527, endPoint x: 72, endPoint y: 518, distance: 9.9
click at [71, 433] on div "Pen P" at bounding box center [62, 536] width 37 height 29
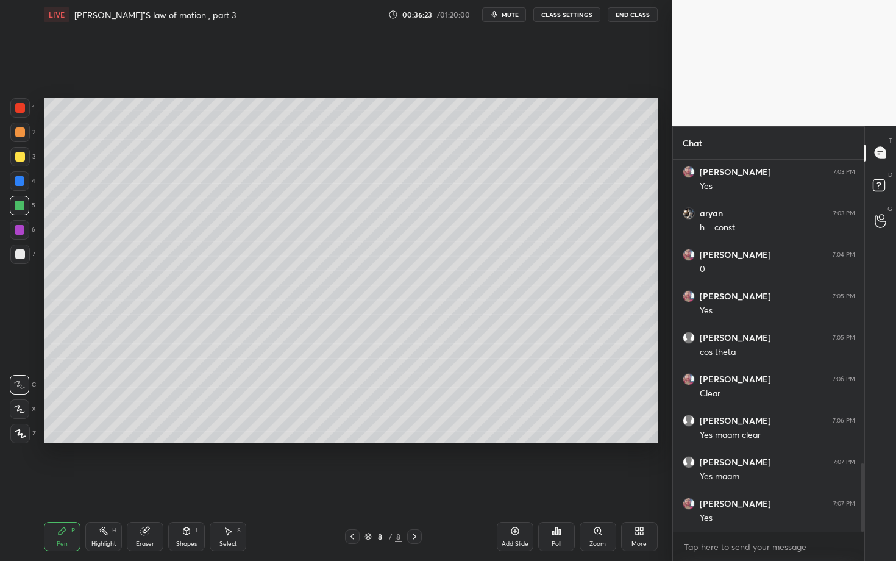
click at [104, 433] on div "Highlight H" at bounding box center [103, 536] width 37 height 29
click at [149, 433] on div "Pen P Highlight H Eraser Shapes L Select S 8 / 8 Add Slide Poll Zoom More" at bounding box center [351, 536] width 614 height 49
drag, startPoint x: 145, startPoint y: 526, endPoint x: 142, endPoint y: 504, distance: 22.2
click at [144, 433] on div "Pen P Highlight H Eraser Shapes L Select S 8 / 8 Add Slide Poll Zoom More" at bounding box center [351, 536] width 614 height 49
click at [147, 433] on div "Eraser" at bounding box center [145, 536] width 37 height 29
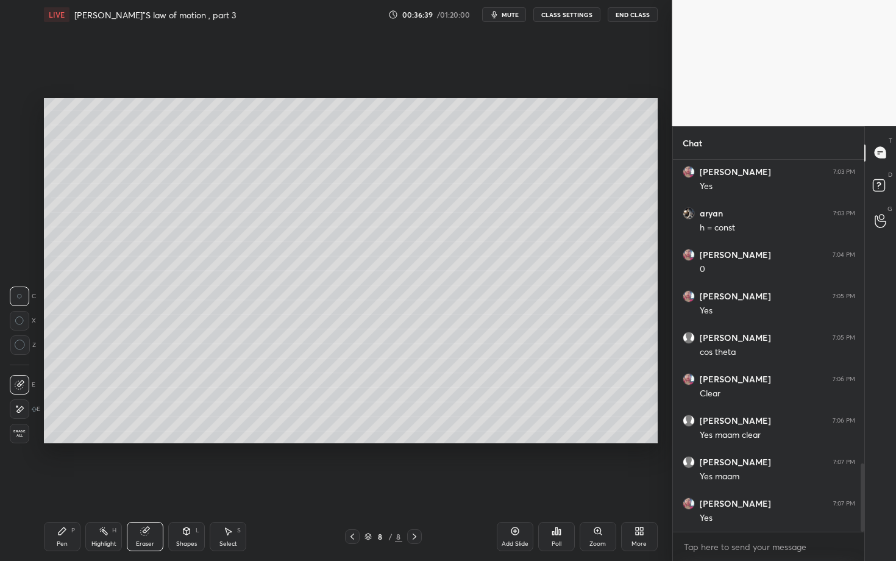
click at [67, 433] on div "Pen P" at bounding box center [62, 536] width 37 height 29
drag, startPoint x: 126, startPoint y: 543, endPoint x: 130, endPoint y: 532, distance: 12.3
click at [126, 433] on div "Pen P Highlight H Eraser Shapes L Select S" at bounding box center [157, 536] width 226 height 29
drag, startPoint x: 112, startPoint y: 534, endPoint x: 139, endPoint y: 488, distance: 53.3
click at [113, 433] on div "H" at bounding box center [114, 530] width 4 height 6
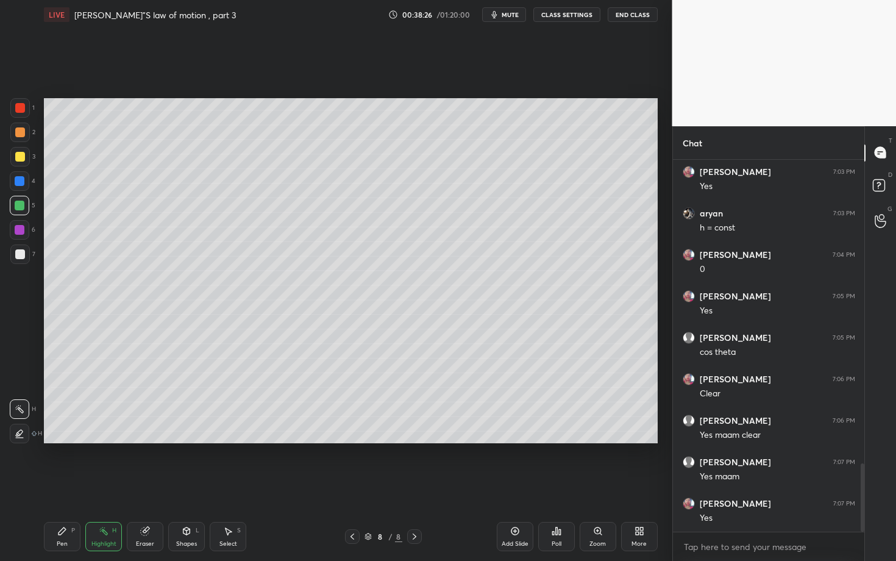
scroll to position [1688, 0]
drag, startPoint x: 81, startPoint y: 535, endPoint x: 83, endPoint y: 527, distance: 8.1
click at [81, 433] on div "Pen P Highlight H Eraser Shapes L Select S" at bounding box center [157, 536] width 226 height 29
click at [118, 433] on div "Pen P Highlight H Eraser Shapes L Select S 8 / 8 Add Slide Poll Zoom More" at bounding box center [351, 536] width 614 height 49
drag, startPoint x: 68, startPoint y: 523, endPoint x: 70, endPoint y: 516, distance: 6.4
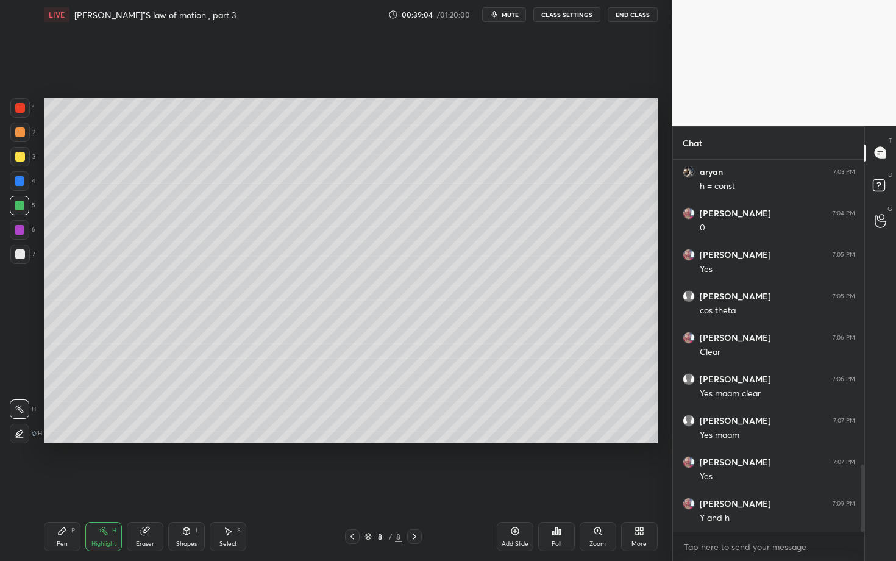
click at [69, 433] on div "Pen P Highlight H Eraser Shapes L Select S 8 / 8 Add Slide Poll Zoom More" at bounding box center [351, 536] width 614 height 49
drag, startPoint x: 70, startPoint y: 526, endPoint x: 73, endPoint y: 500, distance: 26.5
click at [69, 433] on div "Pen P" at bounding box center [62, 536] width 37 height 29
drag, startPoint x: 117, startPoint y: 532, endPoint x: 129, endPoint y: 516, distance: 19.6
click at [118, 433] on div "Highlight H" at bounding box center [103, 536] width 37 height 29
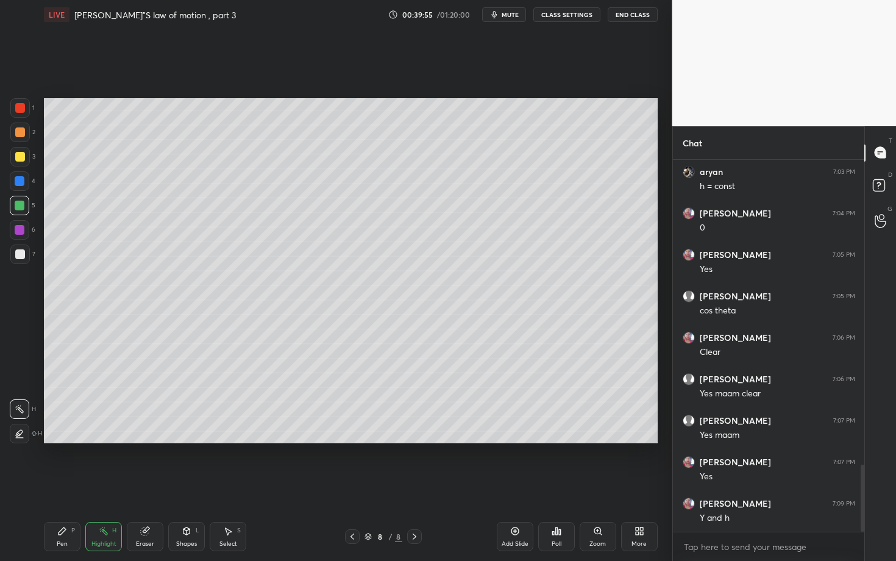
drag, startPoint x: 74, startPoint y: 543, endPoint x: 92, endPoint y: 515, distance: 33.0
click at [74, 433] on div "Pen P" at bounding box center [62, 536] width 37 height 29
drag, startPoint x: 113, startPoint y: 550, endPoint x: 121, endPoint y: 540, distance: 13.0
click at [116, 433] on div "Pen P Highlight H Eraser Shapes L Select S 8 / 8 Add Slide Poll Zoom More" at bounding box center [351, 536] width 614 height 49
drag, startPoint x: 121, startPoint y: 540, endPoint x: 119, endPoint y: 546, distance: 6.6
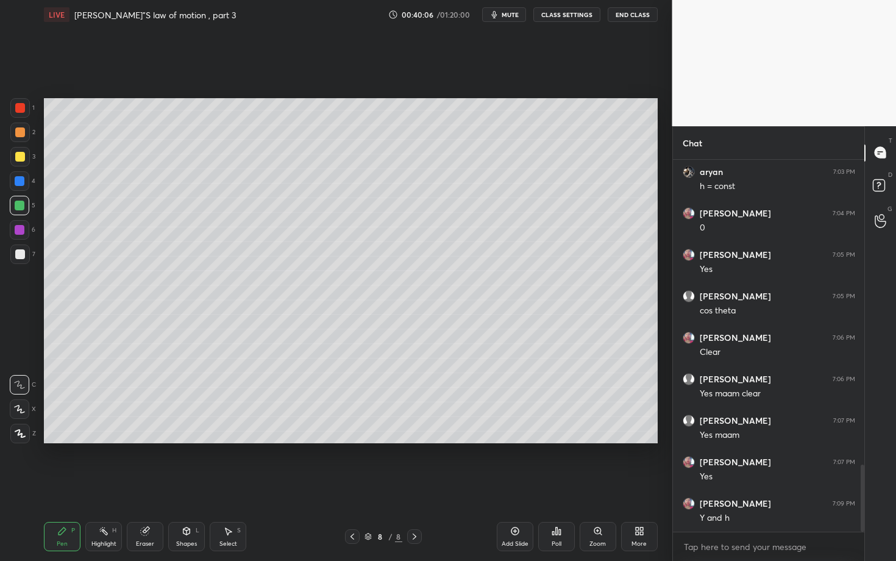
click at [119, 433] on div "Pen P Highlight H Eraser Shapes L Select S" at bounding box center [157, 536] width 226 height 29
click at [523, 433] on div "Add Slide" at bounding box center [515, 536] width 37 height 29
click at [20, 158] on div at bounding box center [20, 157] width 10 height 10
click at [24, 206] on div at bounding box center [20, 206] width 10 height 10
drag, startPoint x: 115, startPoint y: 533, endPoint x: 120, endPoint y: 523, distance: 11.2
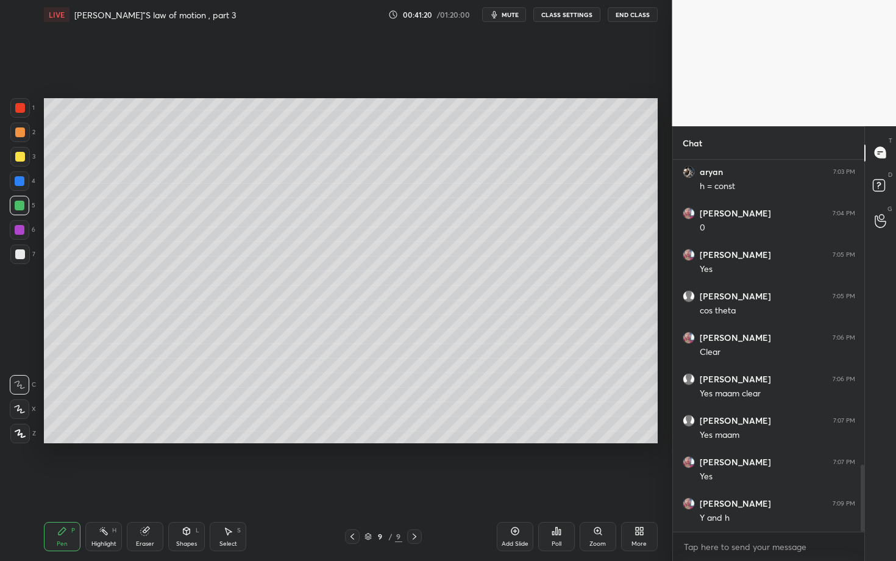
click at [118, 433] on div "Highlight H" at bounding box center [103, 536] width 37 height 29
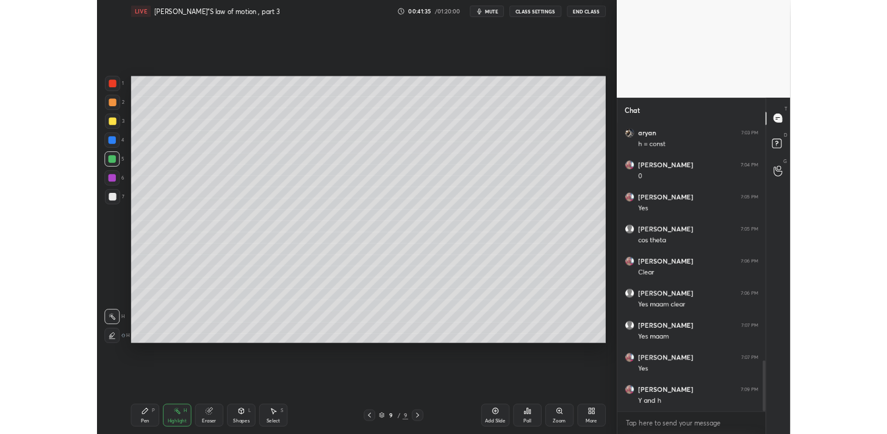
scroll to position [1729, 0]
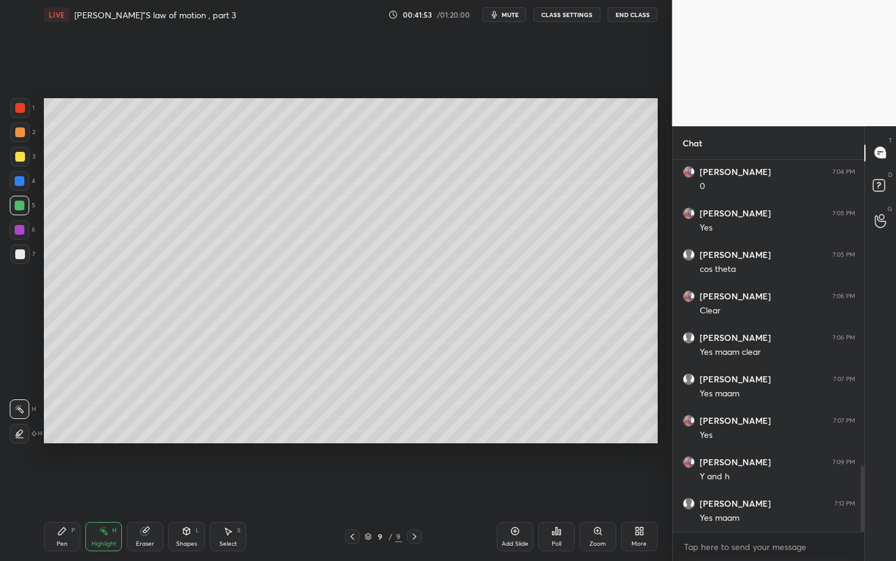
drag, startPoint x: 70, startPoint y: 535, endPoint x: 105, endPoint y: 479, distance: 66.3
click at [70, 433] on div "Pen P" at bounding box center [62, 536] width 37 height 29
drag, startPoint x: 107, startPoint y: 535, endPoint x: 130, endPoint y: 495, distance: 46.7
click at [109, 433] on div "Highlight H" at bounding box center [103, 536] width 37 height 29
drag, startPoint x: 76, startPoint y: 529, endPoint x: 90, endPoint y: 499, distance: 33.0
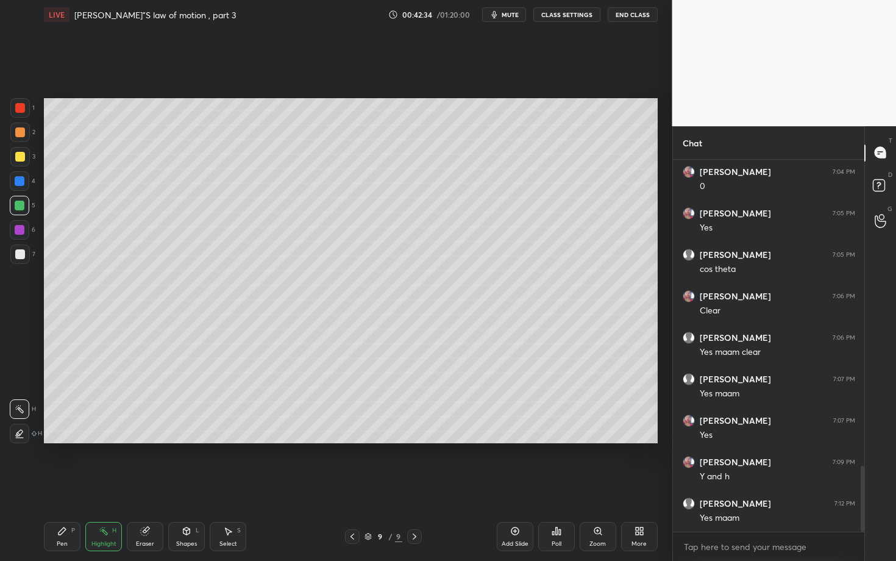
click at [76, 433] on div "Pen P" at bounding box center [62, 536] width 37 height 29
click at [26, 257] on div at bounding box center [20, 255] width 20 height 20
drag, startPoint x: 31, startPoint y: 255, endPoint x: 40, endPoint y: 252, distance: 9.1
click at [30, 255] on div "7" at bounding box center [22, 255] width 25 height 20
click at [26, 208] on div at bounding box center [20, 206] width 20 height 20
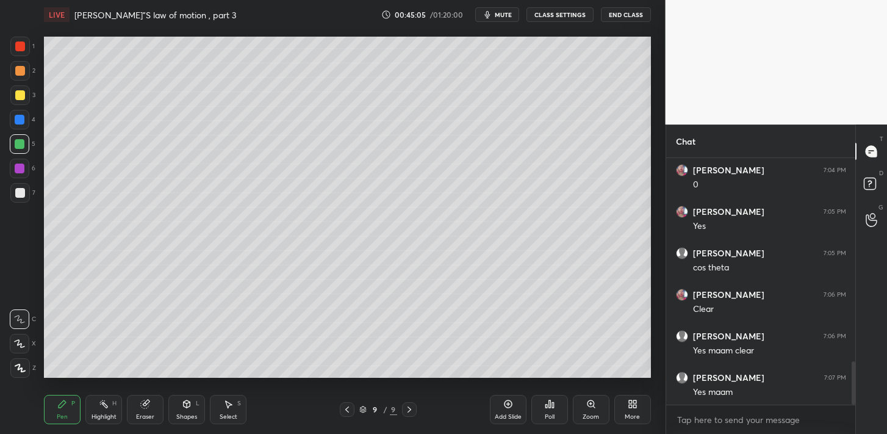
scroll to position [1300, 0]
click at [708, 418] on textarea at bounding box center [761, 420] width 170 height 20
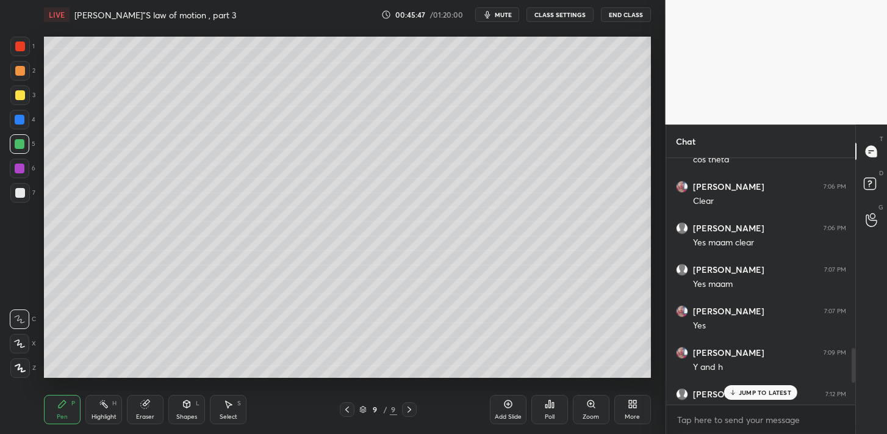
scroll to position [1509, 0]
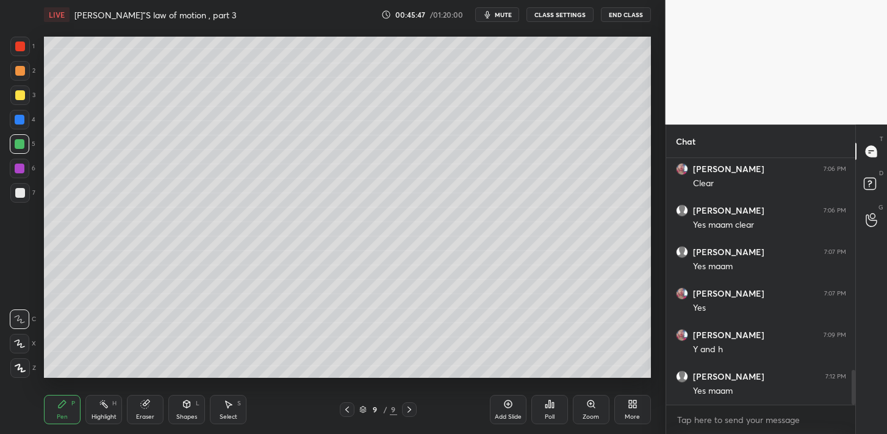
drag, startPoint x: 852, startPoint y: 376, endPoint x: 850, endPoint y: 420, distance: 44.0
click at [850, 420] on div "[PERSON_NAME] 7:05 PM cos theta [PERSON_NAME] 7:06 PM Clear [PERSON_NAME] 7:06 …" at bounding box center [761, 296] width 190 height 276
click at [688, 431] on div "x" at bounding box center [761, 419] width 190 height 29
type textarea "x"
paste textarea "[URL][DOMAIN_NAME]"
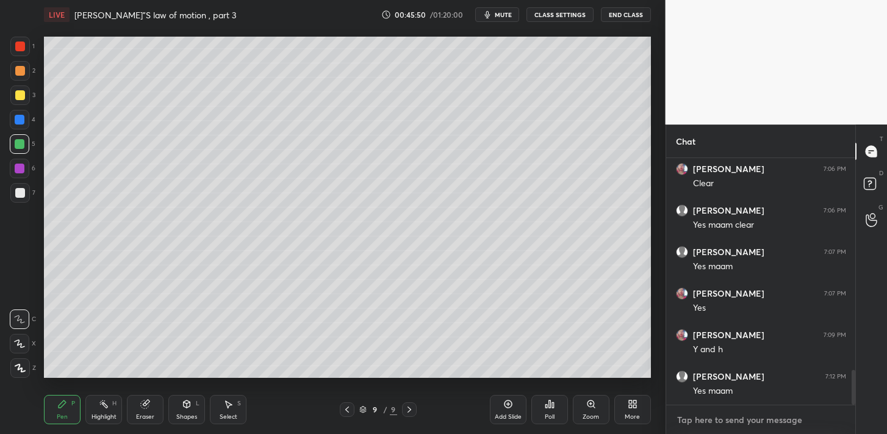
type textarea "[URL][DOMAIN_NAME]"
type textarea "x"
type textarea "[URL][DOMAIN_NAME]"
click at [831, 418] on icon at bounding box center [836, 419] width 10 height 10
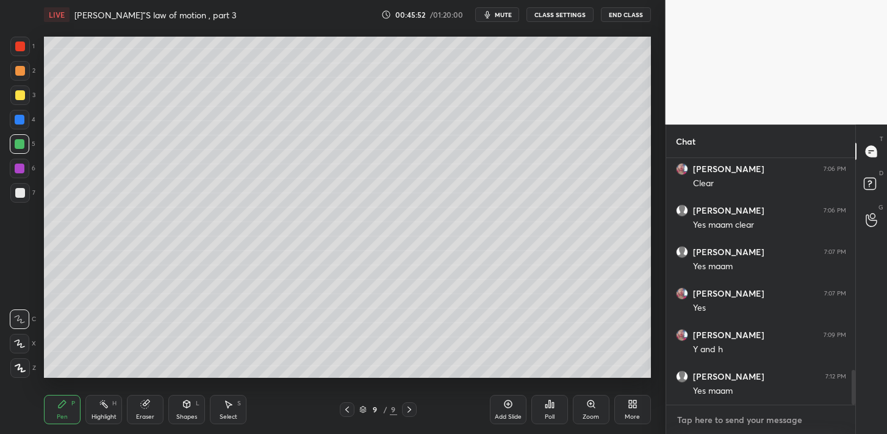
scroll to position [1588, 0]
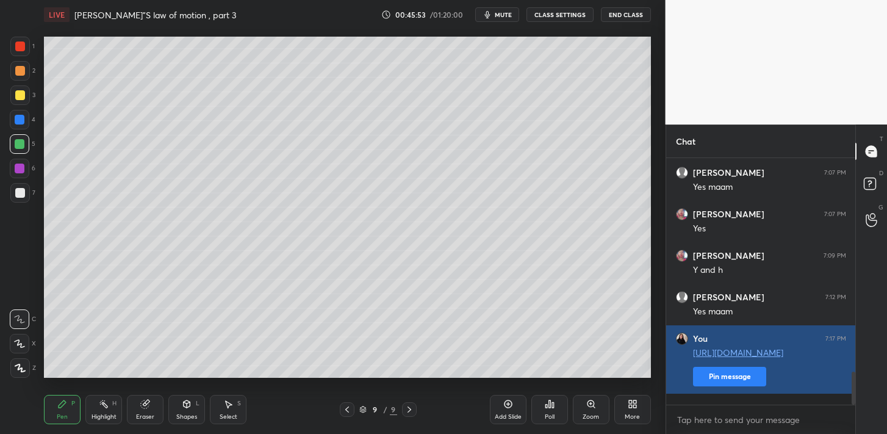
click at [741, 382] on button "Pin message" at bounding box center [729, 376] width 73 height 20
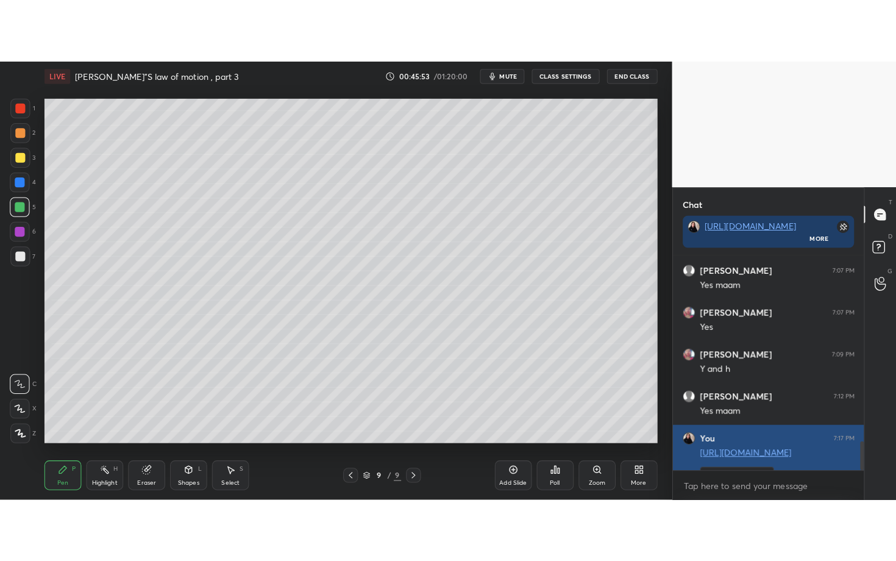
scroll to position [106, 185]
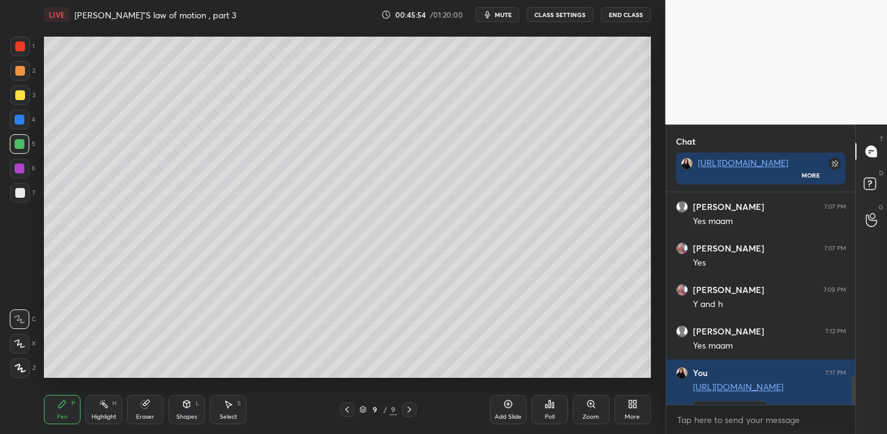
click at [625, 406] on div "More" at bounding box center [632, 409] width 37 height 29
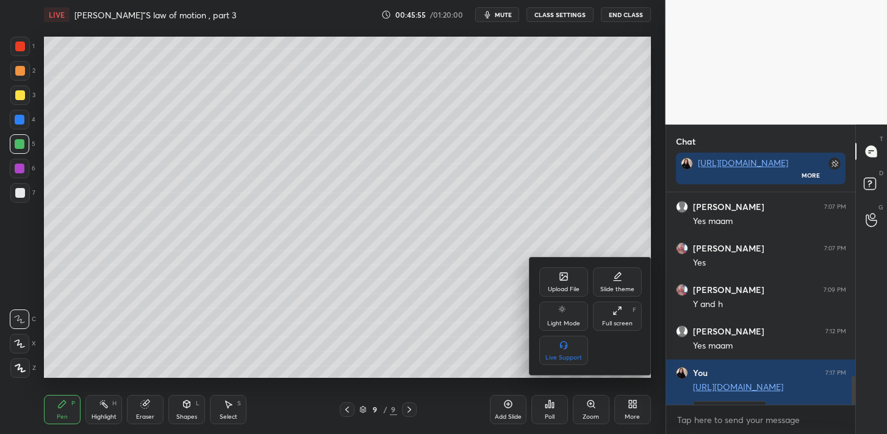
click at [618, 309] on icon at bounding box center [619, 308] width 3 height 3
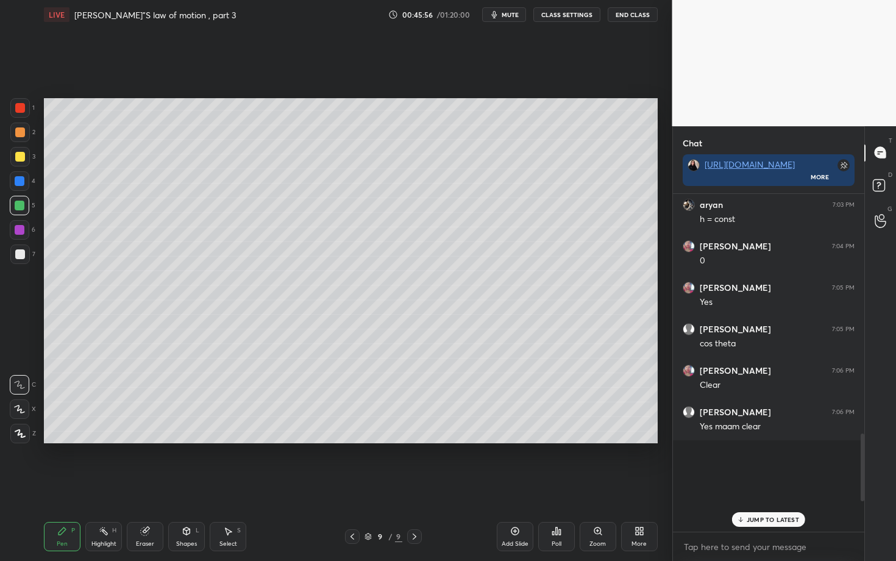
scroll to position [1217, 0]
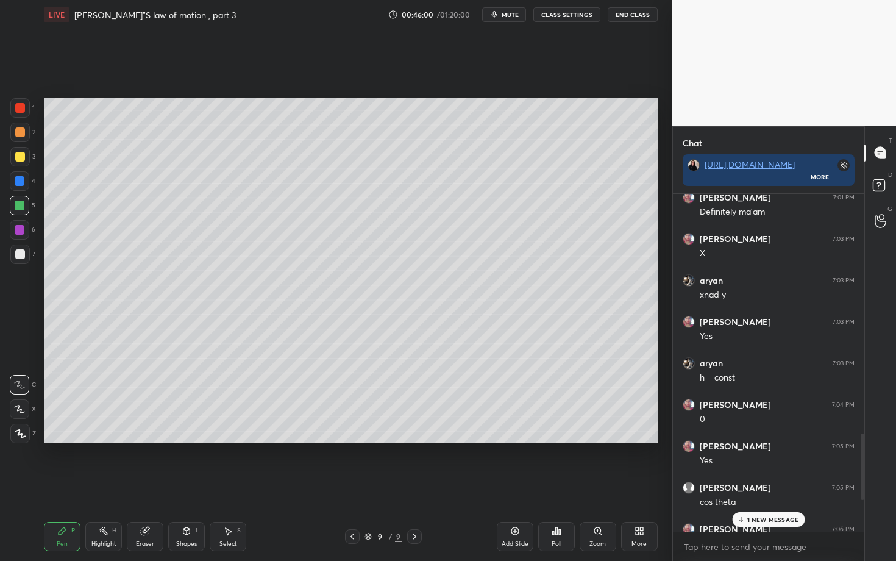
click at [748, 433] on p "1 NEW MESSAGE" at bounding box center [774, 519] width 52 height 7
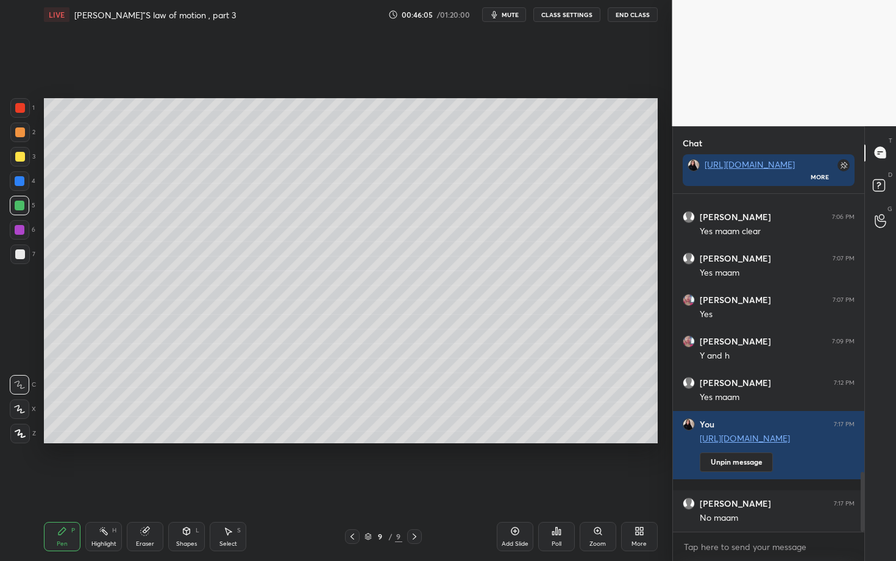
click at [24, 162] on div at bounding box center [20, 157] width 20 height 20
click at [102, 433] on div "Pen P Highlight H Eraser Shapes L Select S 9 / 9 Add Slide Poll Zoom More" at bounding box center [351, 536] width 614 height 49
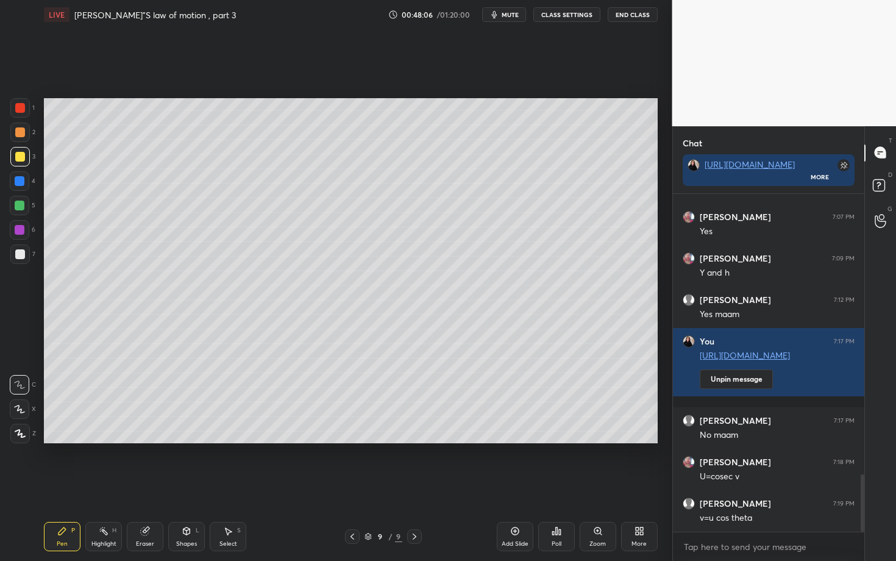
scroll to position [1695, 0]
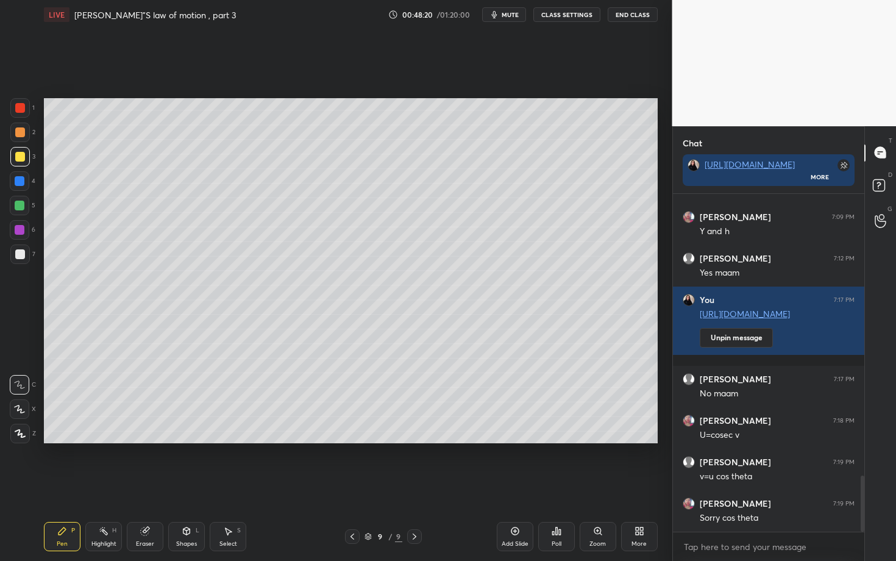
click at [518, 433] on icon at bounding box center [515, 531] width 8 height 8
click at [21, 214] on div at bounding box center [20, 206] width 20 height 20
click at [21, 258] on div at bounding box center [20, 254] width 10 height 10
click at [124, 433] on div "Pen P Highlight H Eraser Shapes L Select S" at bounding box center [157, 536] width 226 height 29
click at [116, 433] on div "Highlight H" at bounding box center [103, 536] width 37 height 29
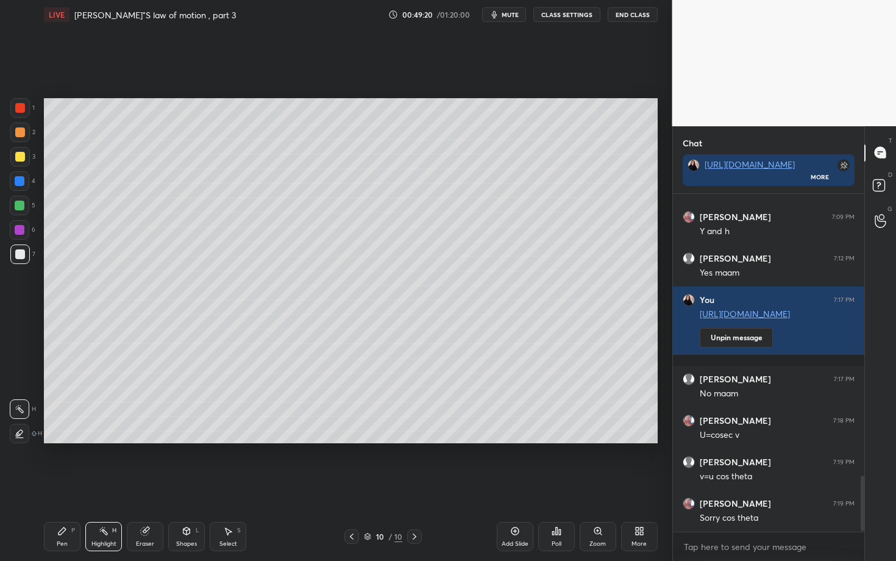
scroll to position [1737, 0]
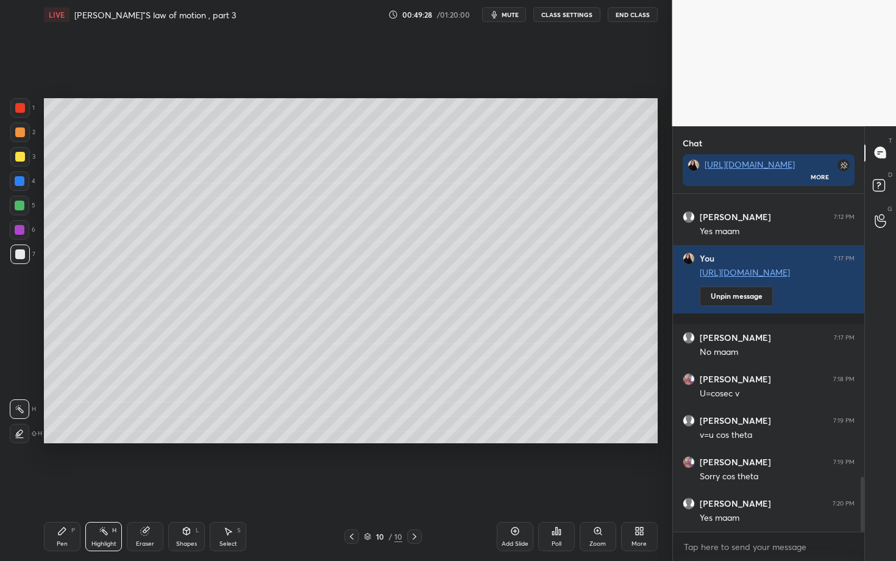
drag, startPoint x: 74, startPoint y: 535, endPoint x: 102, endPoint y: 499, distance: 45.1
click at [73, 433] on div "Pen P" at bounding box center [62, 536] width 37 height 29
drag, startPoint x: 21, startPoint y: 163, endPoint x: 26, endPoint y: 151, distance: 12.6
click at [21, 161] on div at bounding box center [20, 157] width 20 height 20
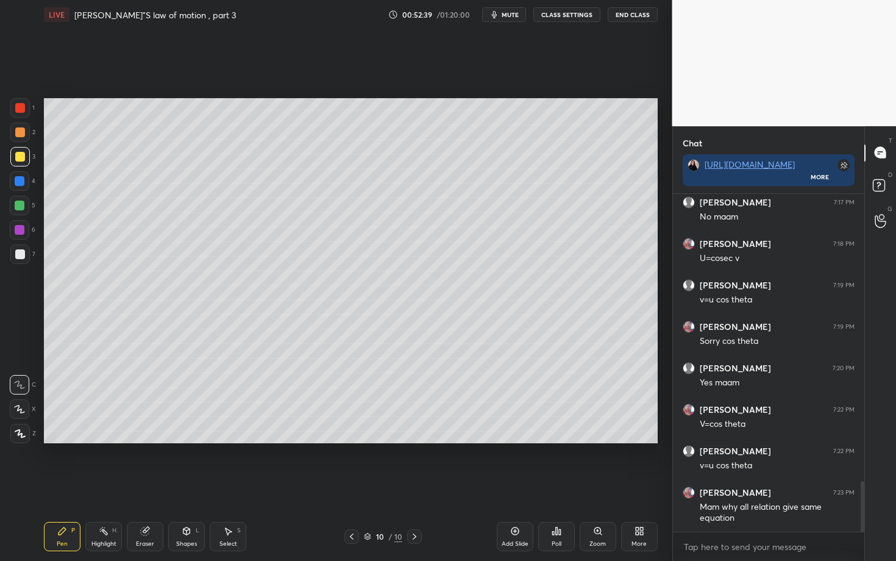
scroll to position [1913, 0]
click at [519, 433] on icon at bounding box center [515, 531] width 10 height 10
click at [516, 433] on icon at bounding box center [515, 531] width 10 height 10
click at [22, 132] on div at bounding box center [20, 132] width 10 height 10
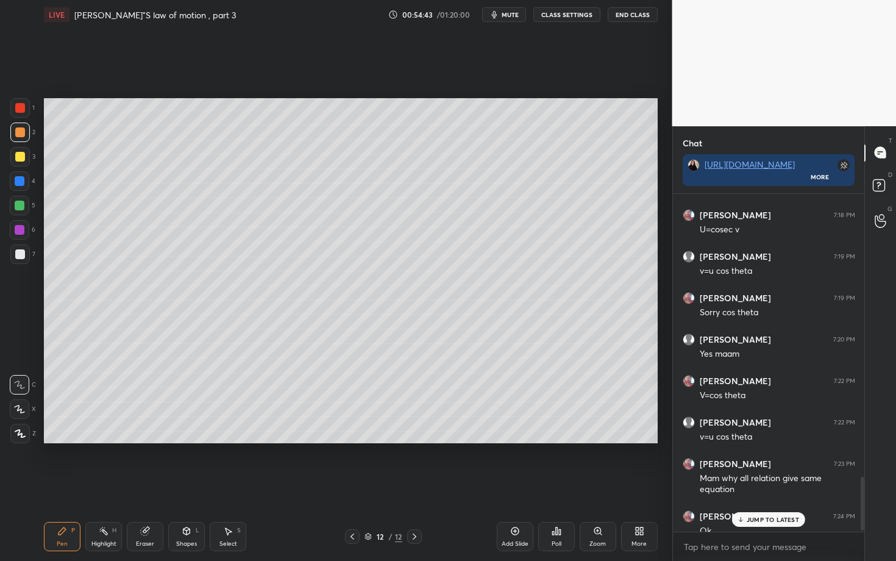
scroll to position [1804, 0]
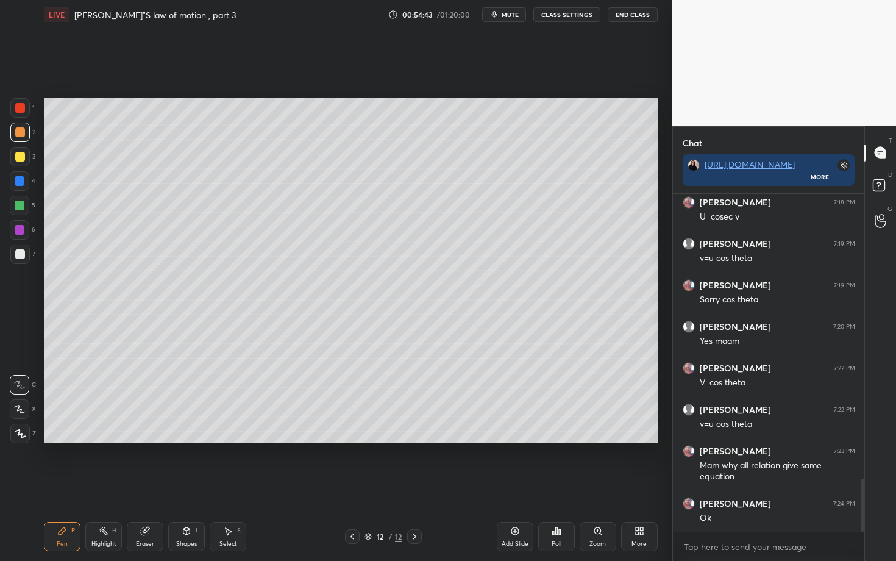
drag, startPoint x: 863, startPoint y: 477, endPoint x: 862, endPoint y: 552, distance: 75.0
click at [862, 433] on div "[PERSON_NAME] 7:17 PM No maam [PERSON_NAME] 7:18 PM U=cosec v [PERSON_NAME] 7:1…" at bounding box center [769, 377] width 192 height 367
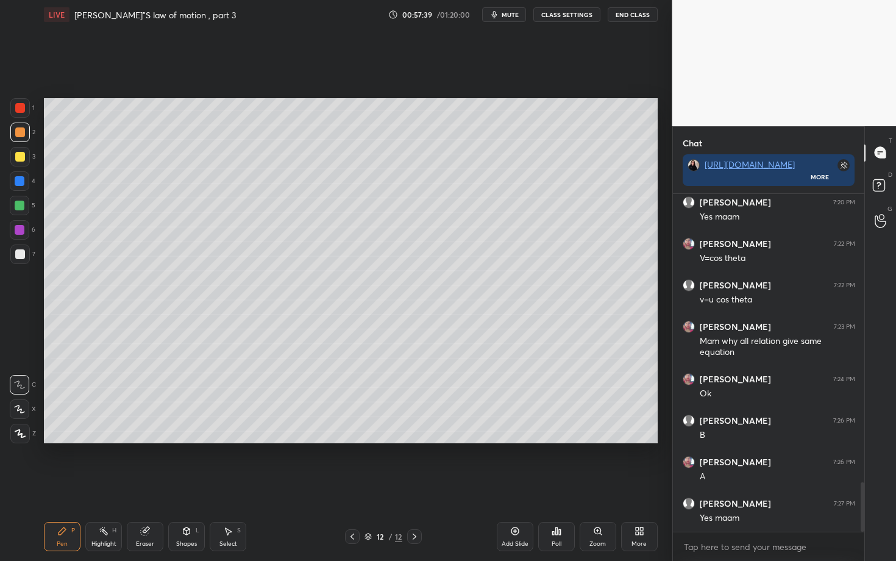
scroll to position [1970, 0]
drag, startPoint x: 27, startPoint y: 160, endPoint x: 40, endPoint y: 154, distance: 14.2
click at [28, 160] on div at bounding box center [20, 157] width 20 height 20
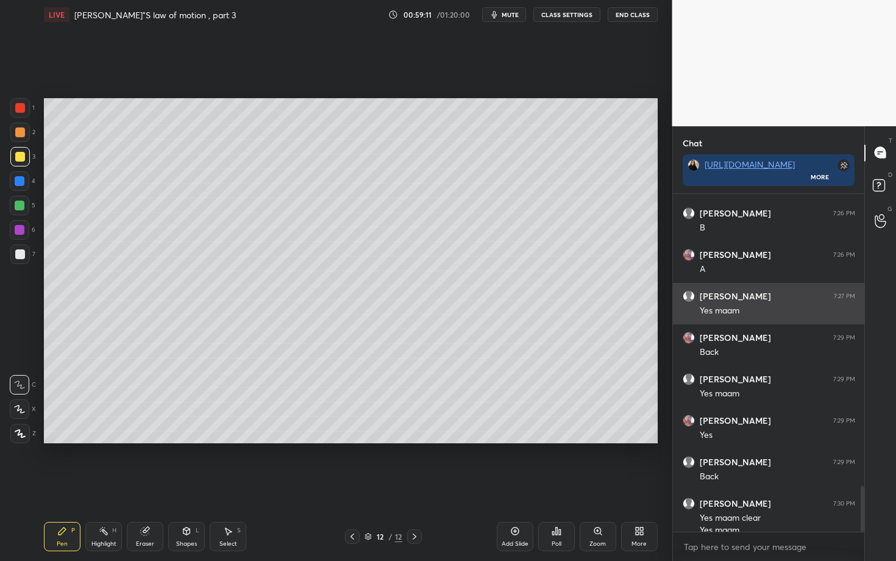
scroll to position [2148, 0]
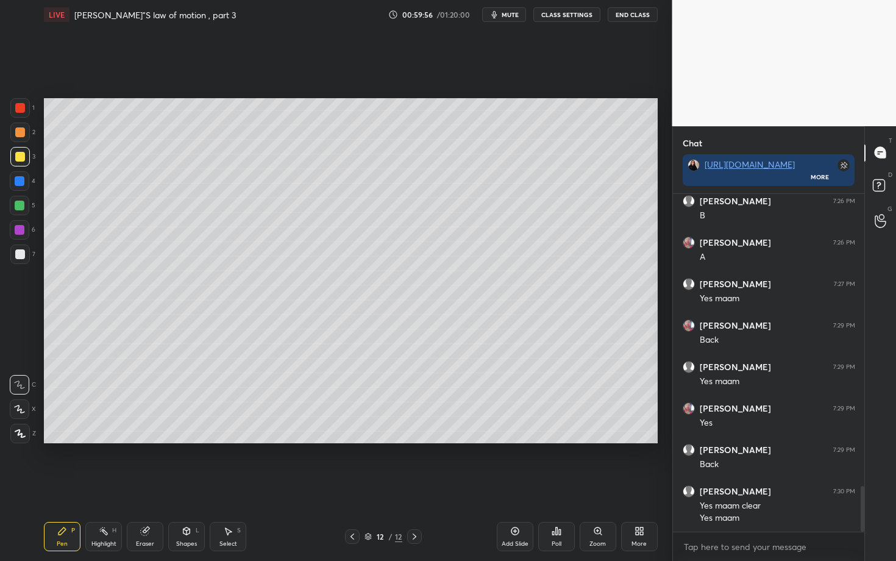
click at [27, 255] on div at bounding box center [20, 255] width 20 height 20
click at [524, 433] on div "Add Slide" at bounding box center [515, 536] width 37 height 29
drag, startPoint x: 354, startPoint y: 536, endPoint x: 374, endPoint y: 532, distance: 21.1
click at [354, 433] on icon at bounding box center [353, 537] width 10 height 10
drag, startPoint x: 417, startPoint y: 536, endPoint x: 417, endPoint y: 529, distance: 7.3
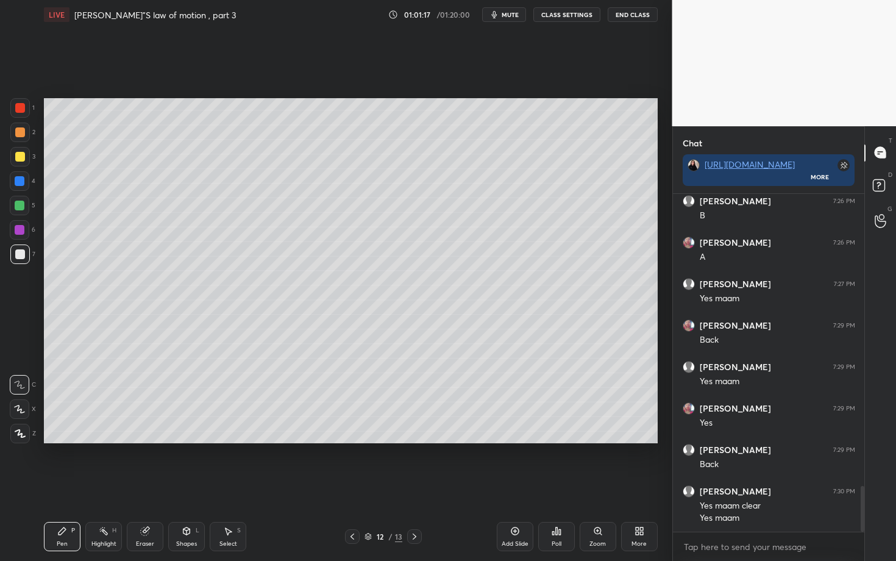
click at [418, 433] on icon at bounding box center [415, 537] width 10 height 10
drag, startPoint x: 153, startPoint y: 529, endPoint x: 168, endPoint y: 505, distance: 28.4
click at [154, 433] on div "Eraser" at bounding box center [145, 536] width 37 height 29
drag, startPoint x: 53, startPoint y: 534, endPoint x: 112, endPoint y: 448, distance: 104.4
click at [57, 433] on div "Pen P" at bounding box center [62, 536] width 37 height 29
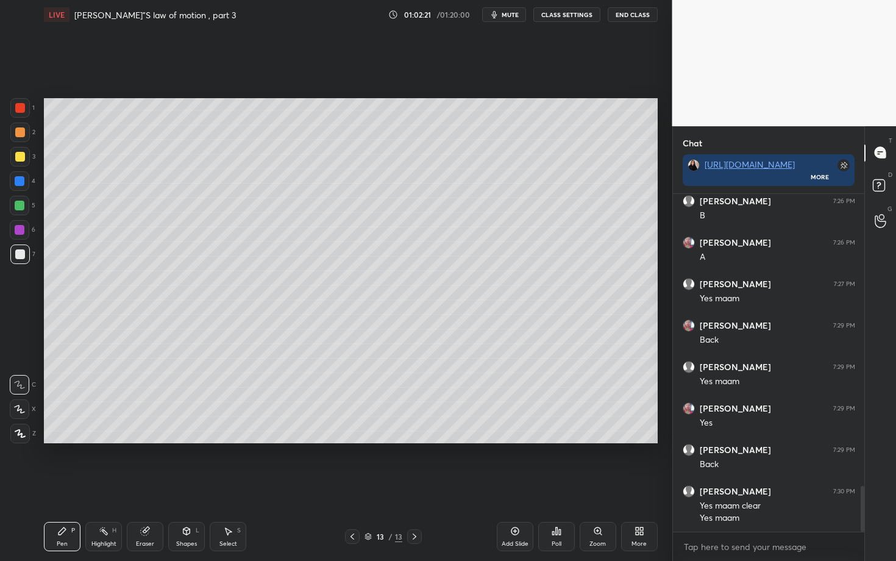
click at [27, 210] on div at bounding box center [20, 206] width 20 height 20
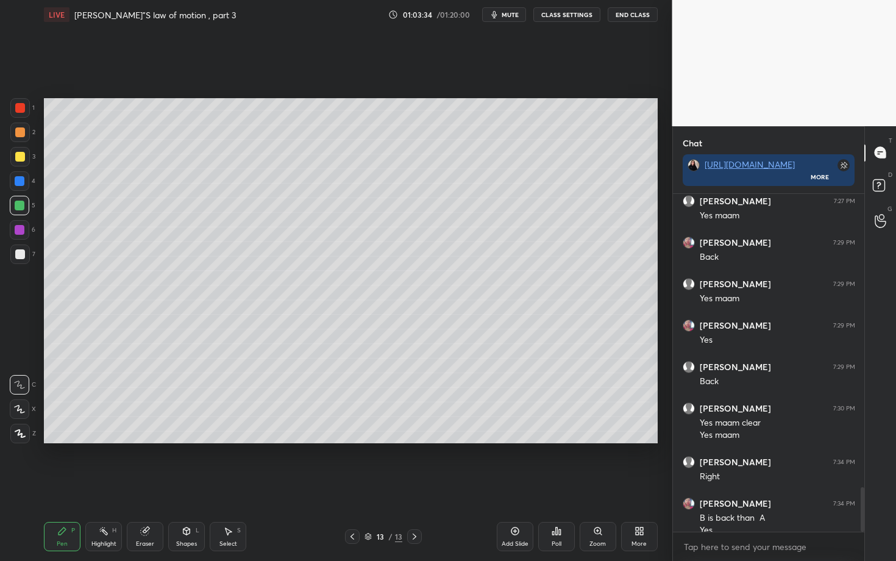
scroll to position [2243, 0]
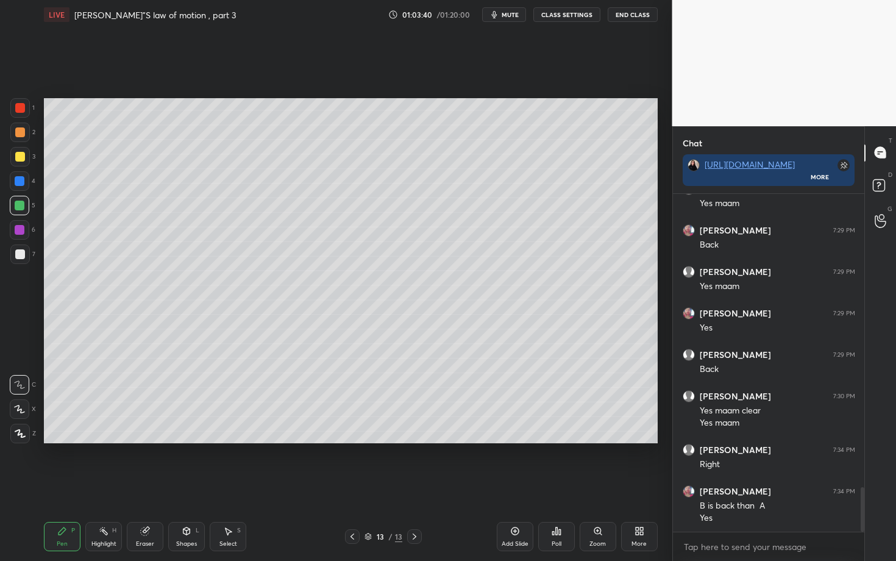
click at [516, 433] on div "Add Slide" at bounding box center [515, 536] width 37 height 29
click at [24, 160] on div at bounding box center [20, 157] width 10 height 10
drag, startPoint x: 893, startPoint y: 200, endPoint x: 866, endPoint y: 205, distance: 27.9
click at [28, 257] on div at bounding box center [20, 255] width 20 height 20
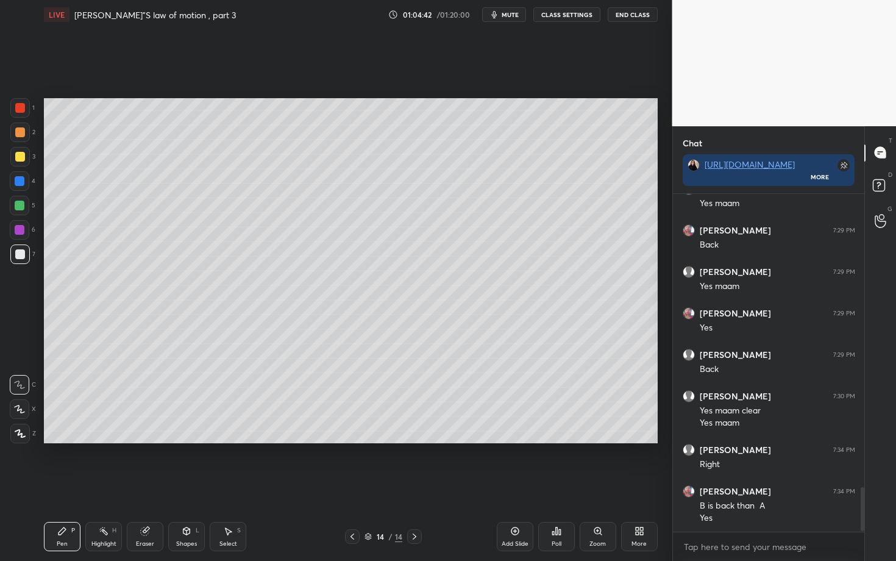
scroll to position [2284, 0]
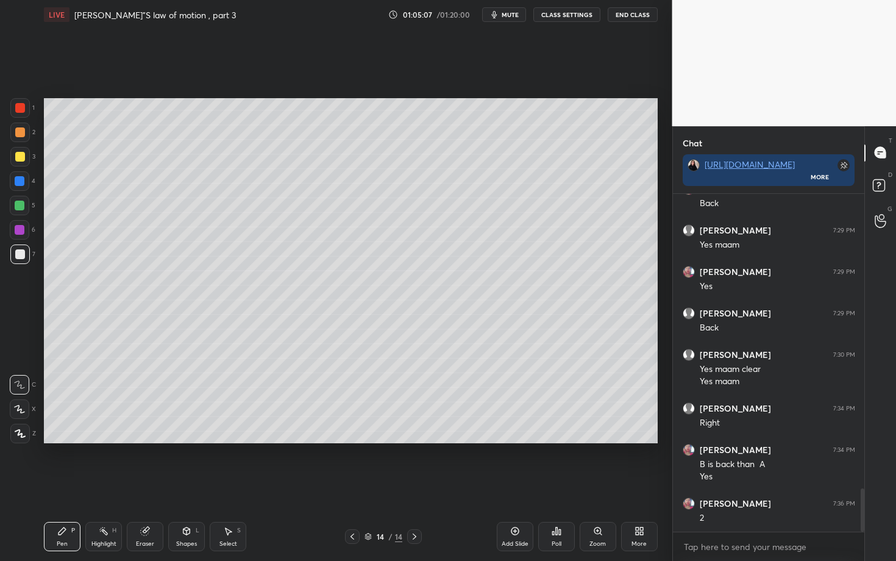
click at [354, 433] on icon at bounding box center [353, 537] width 10 height 10
click at [415, 433] on icon at bounding box center [415, 537] width 10 height 10
click at [21, 212] on div at bounding box center [20, 206] width 20 height 20
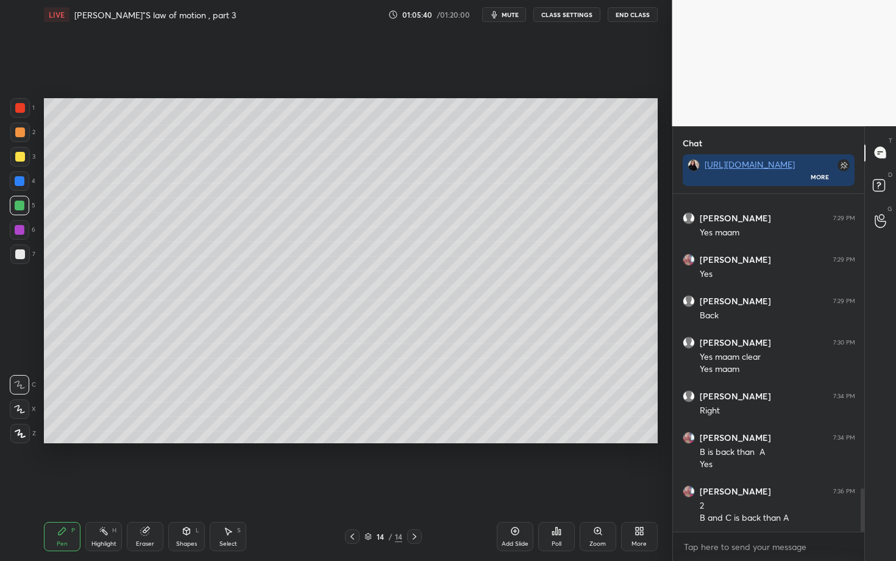
drag, startPoint x: 27, startPoint y: 160, endPoint x: 34, endPoint y: 160, distance: 6.7
click at [27, 161] on div at bounding box center [20, 157] width 20 height 20
drag, startPoint x: 117, startPoint y: 547, endPoint x: 117, endPoint y: 533, distance: 14.0
click at [115, 433] on div "Highlight H" at bounding box center [103, 536] width 37 height 29
click at [68, 433] on div "Pen P" at bounding box center [62, 536] width 37 height 29
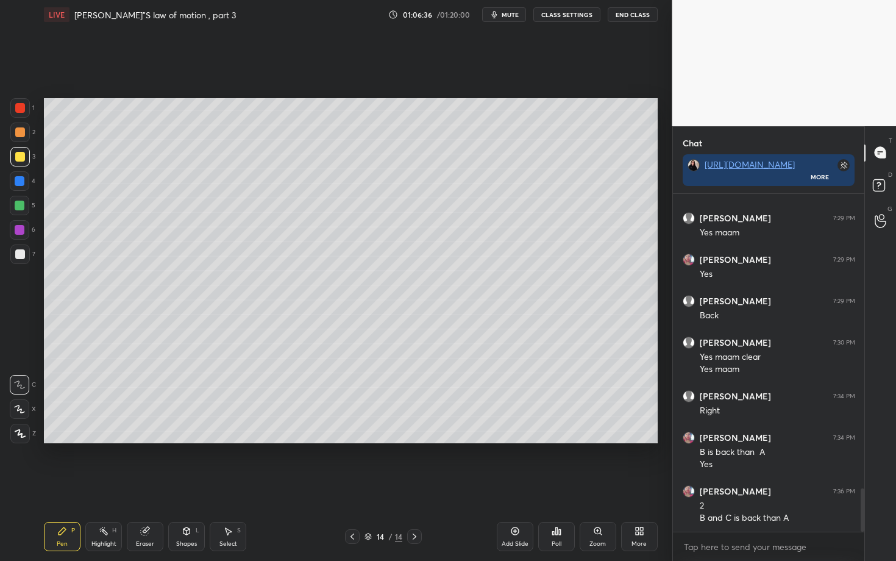
click at [21, 199] on div at bounding box center [20, 206] width 20 height 20
drag, startPoint x: 22, startPoint y: 204, endPoint x: 36, endPoint y: 184, distance: 24.5
click at [23, 202] on div at bounding box center [20, 206] width 10 height 10
drag, startPoint x: 155, startPoint y: 531, endPoint x: 229, endPoint y: 448, distance: 111.0
click at [155, 433] on div "Eraser" at bounding box center [145, 536] width 37 height 29
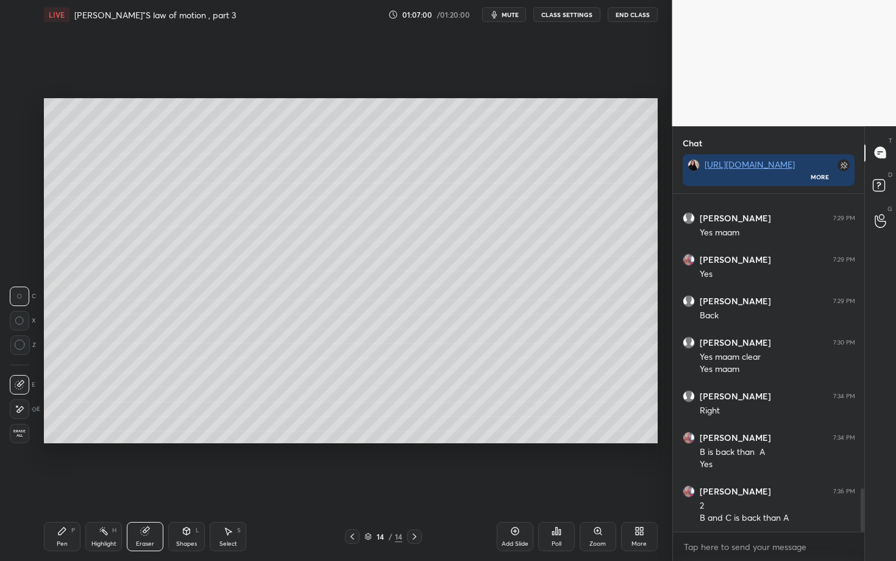
click at [57, 433] on div "Pen P" at bounding box center [62, 536] width 37 height 29
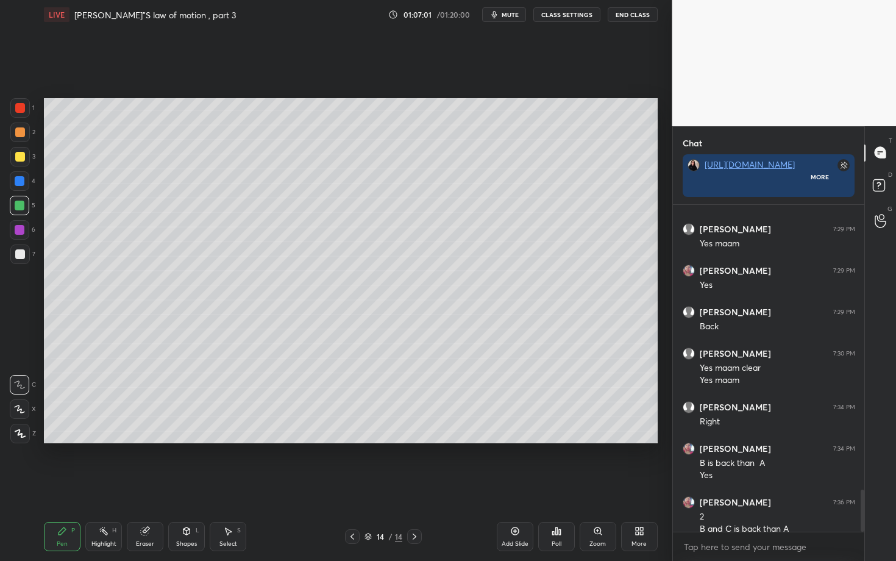
scroll to position [4, 4]
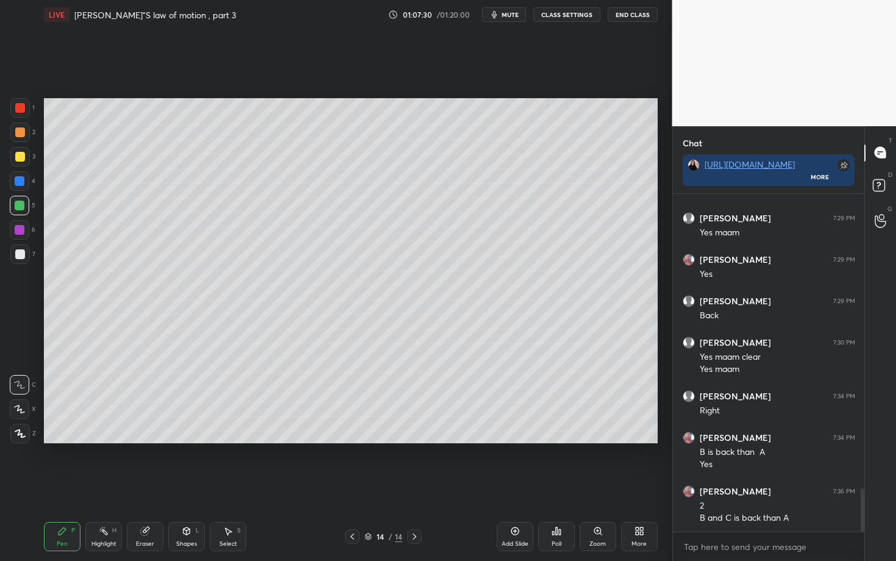
drag, startPoint x: 518, startPoint y: 537, endPoint x: 527, endPoint y: 513, distance: 24.9
click at [518, 433] on div "Add Slide" at bounding box center [515, 536] width 37 height 29
drag, startPoint x: 27, startPoint y: 257, endPoint x: 41, endPoint y: 246, distance: 17.0
click at [28, 256] on div at bounding box center [20, 255] width 20 height 20
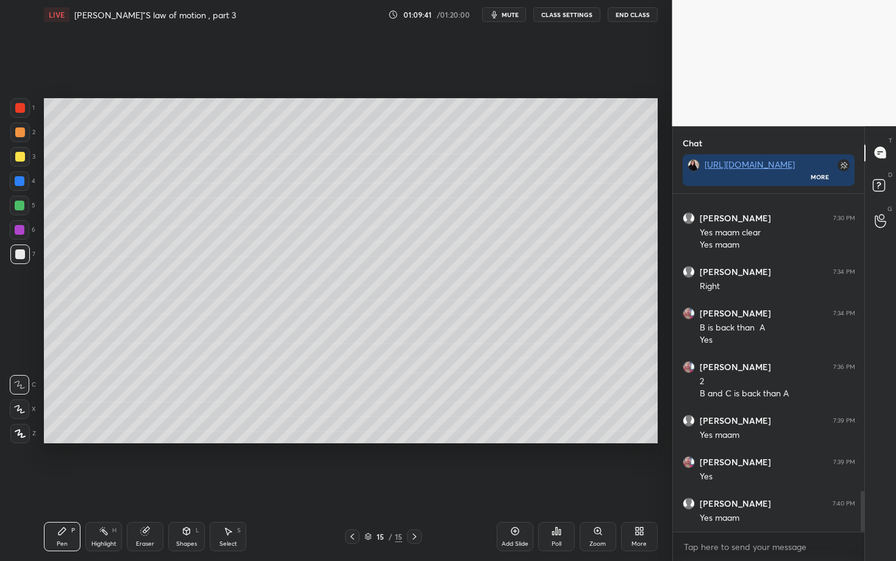
scroll to position [2462, 0]
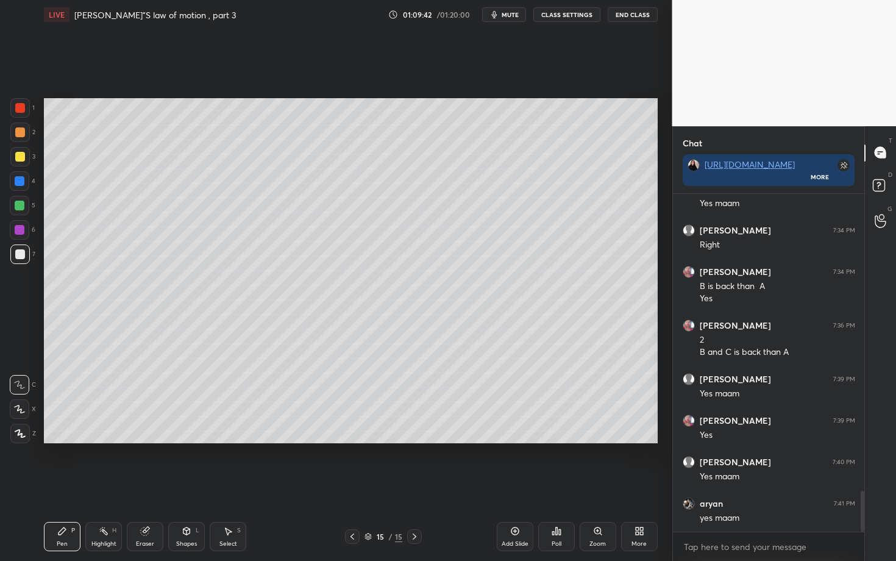
drag, startPoint x: 524, startPoint y: 526, endPoint x: 526, endPoint y: 519, distance: 7.1
click at [523, 433] on div "Add Slide" at bounding box center [515, 536] width 37 height 29
click at [23, 165] on div at bounding box center [20, 157] width 20 height 20
click at [19, 203] on div at bounding box center [20, 206] width 10 height 10
click at [540, 433] on div "Poll" at bounding box center [556, 536] width 37 height 29
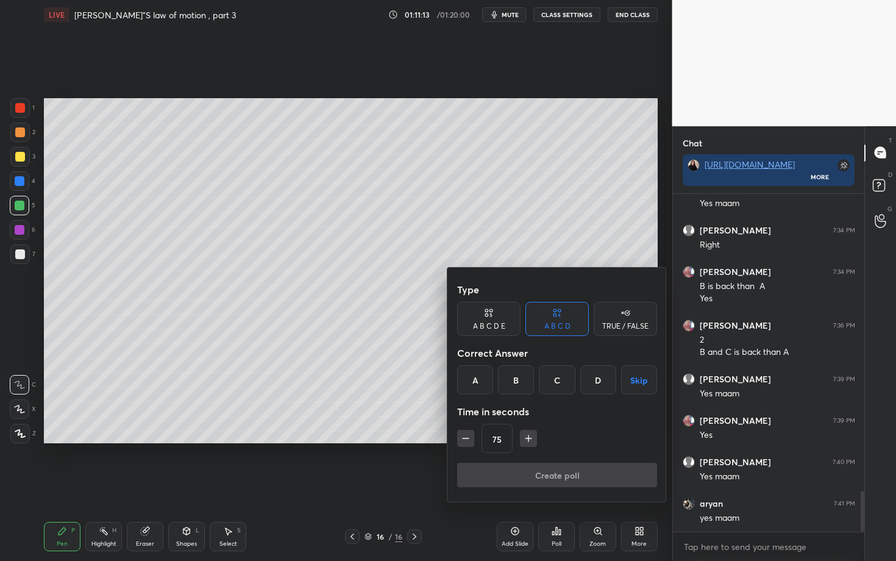
click at [604, 381] on div "D" at bounding box center [599, 379] width 36 height 29
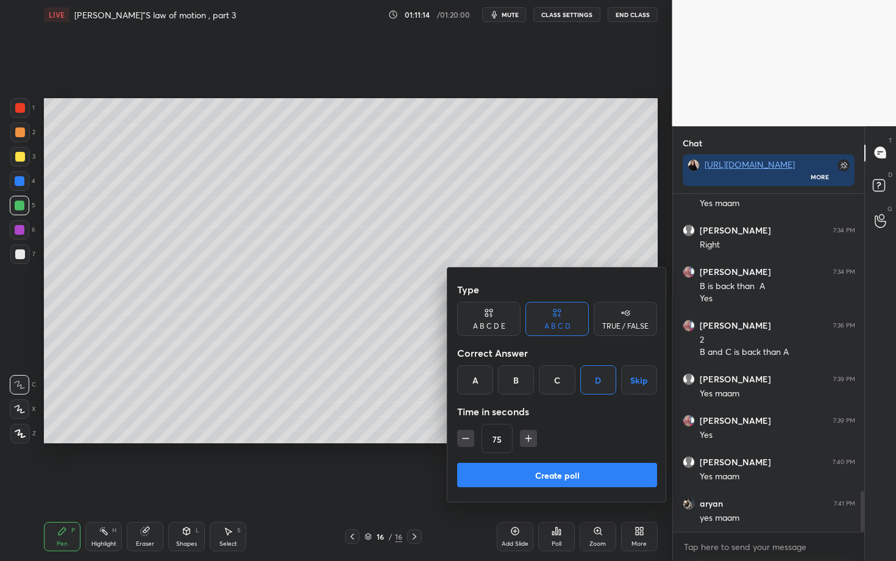
click at [542, 433] on button "Create poll" at bounding box center [557, 475] width 200 height 24
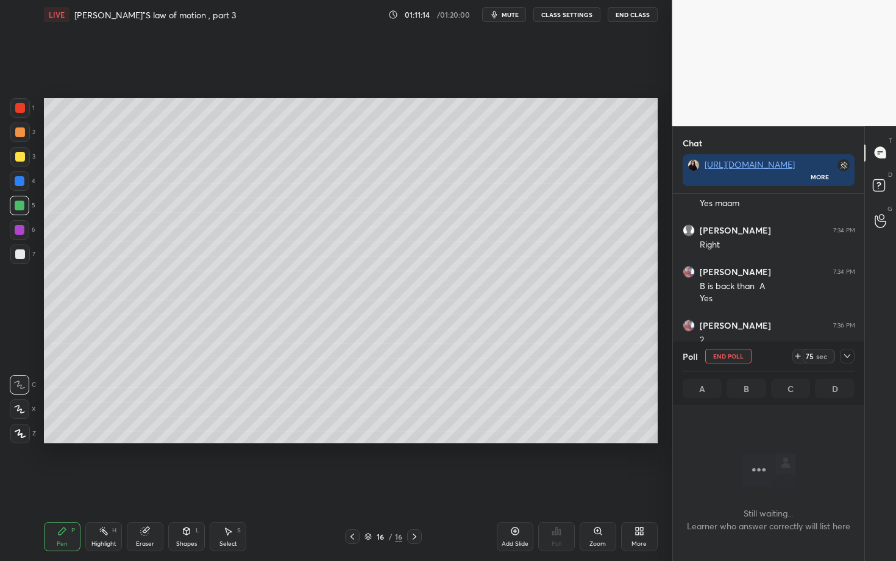
scroll to position [169, 188]
click at [515, 17] on span "mute" at bounding box center [510, 14] width 17 height 9
click at [843, 352] on icon at bounding box center [848, 356] width 10 height 10
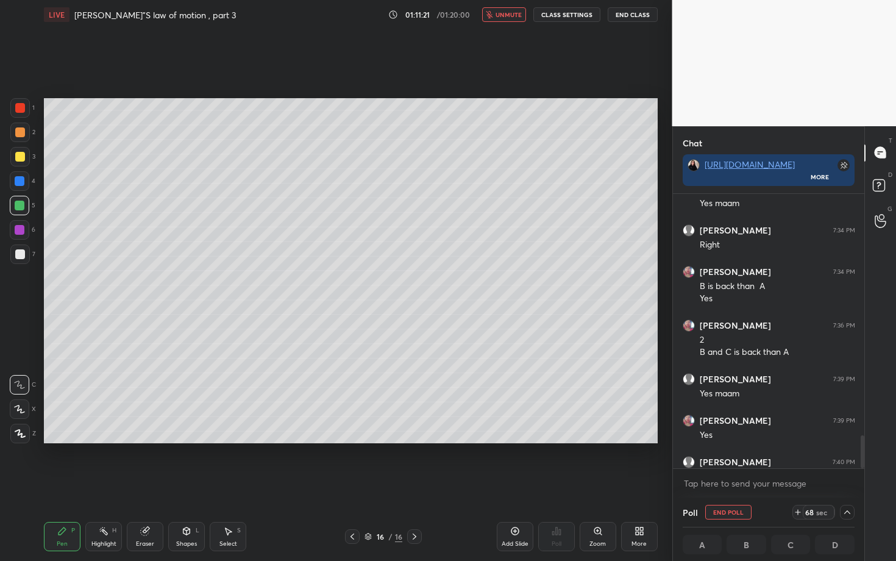
click at [505, 21] on button "unmute" at bounding box center [504, 14] width 44 height 15
click at [845, 433] on icon at bounding box center [848, 512] width 10 height 10
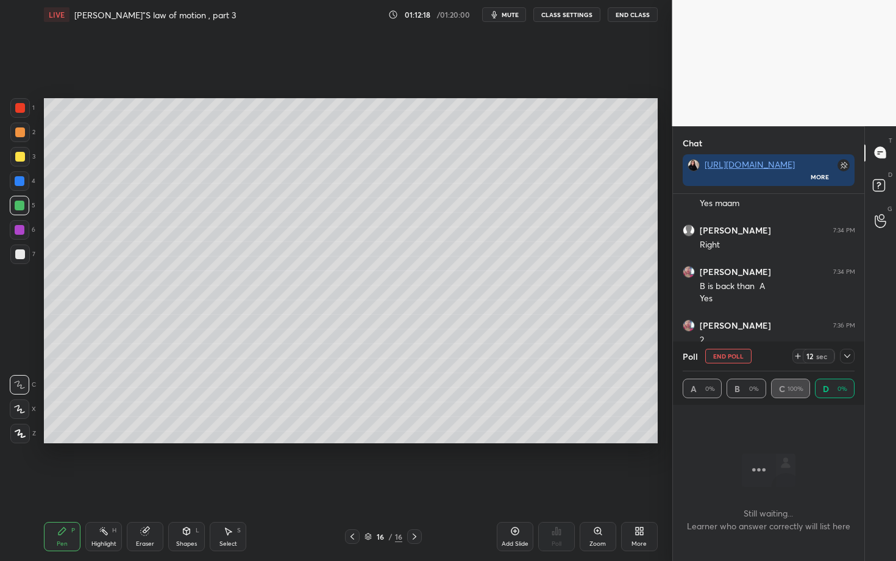
click at [849, 355] on icon at bounding box center [848, 356] width 6 height 4
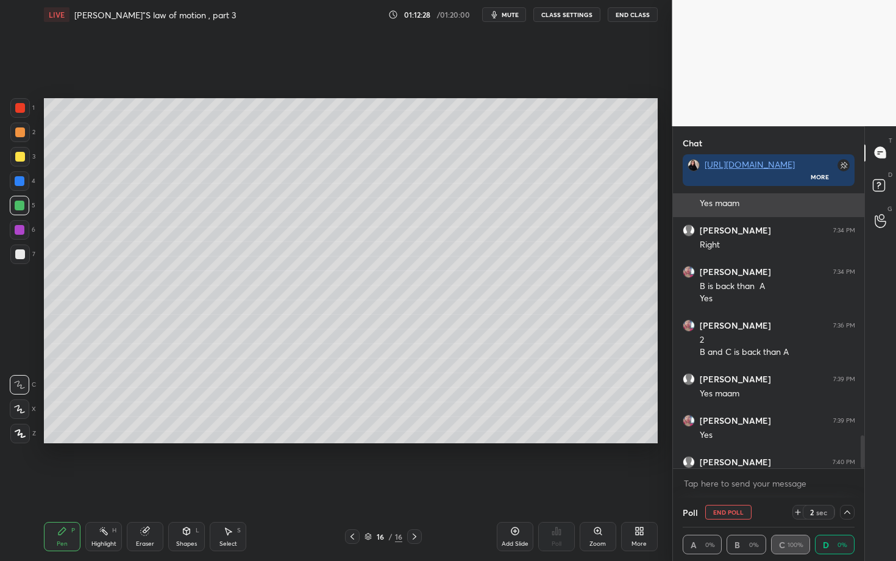
scroll to position [4, 4]
click at [352, 433] on icon at bounding box center [353, 537] width 10 height 10
drag, startPoint x: 355, startPoint y: 537, endPoint x: 357, endPoint y: 529, distance: 8.3
click at [355, 433] on icon at bounding box center [353, 537] width 10 height 10
click at [414, 433] on icon at bounding box center [415, 537] width 10 height 10
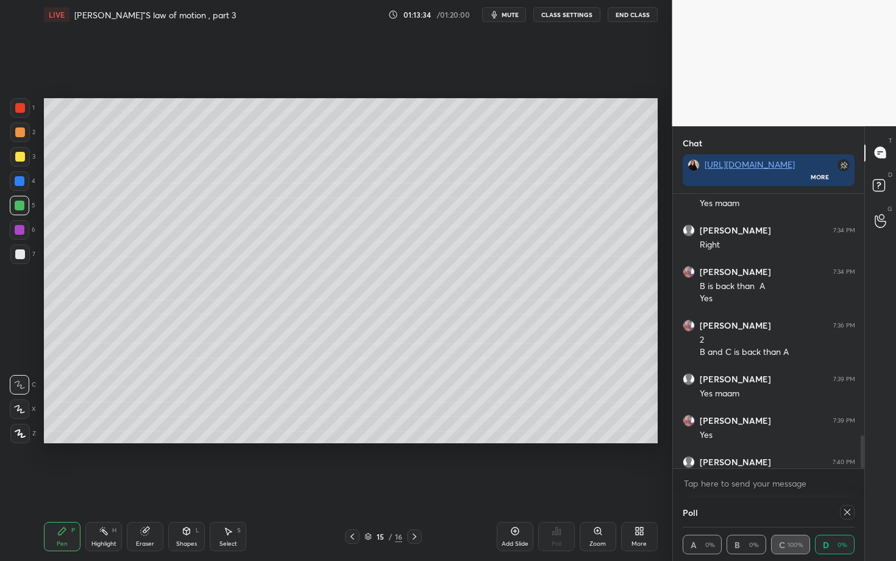
click at [414, 433] on icon at bounding box center [415, 537] width 10 height 10
click at [846, 433] on icon at bounding box center [848, 512] width 10 height 10
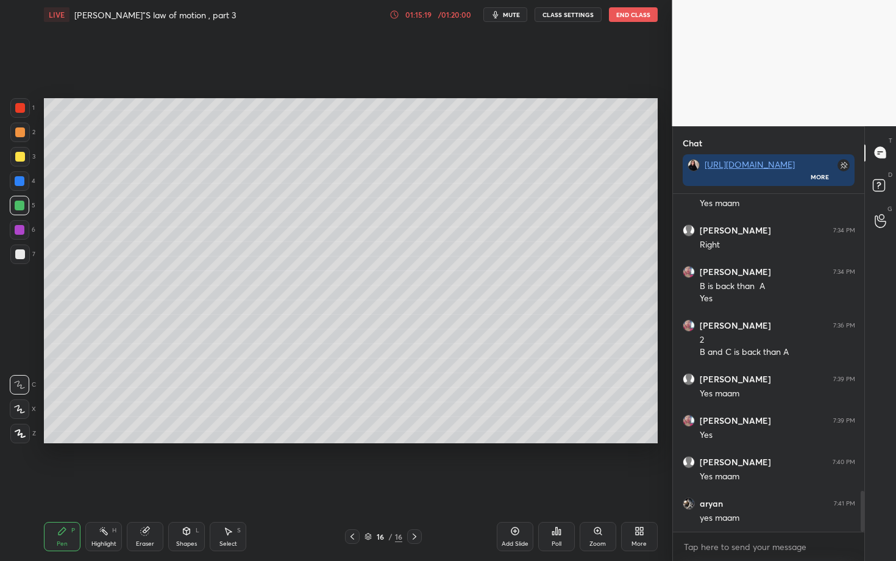
scroll to position [2504, 0]
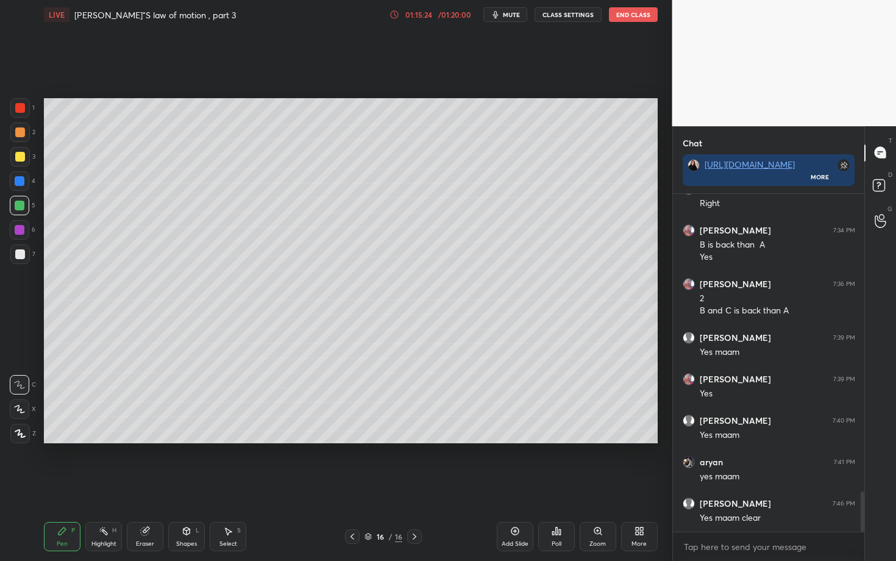
drag, startPoint x: 510, startPoint y: 531, endPoint x: 500, endPoint y: 519, distance: 15.6
click at [509, 433] on div "Add Slide" at bounding box center [515, 536] width 37 height 29
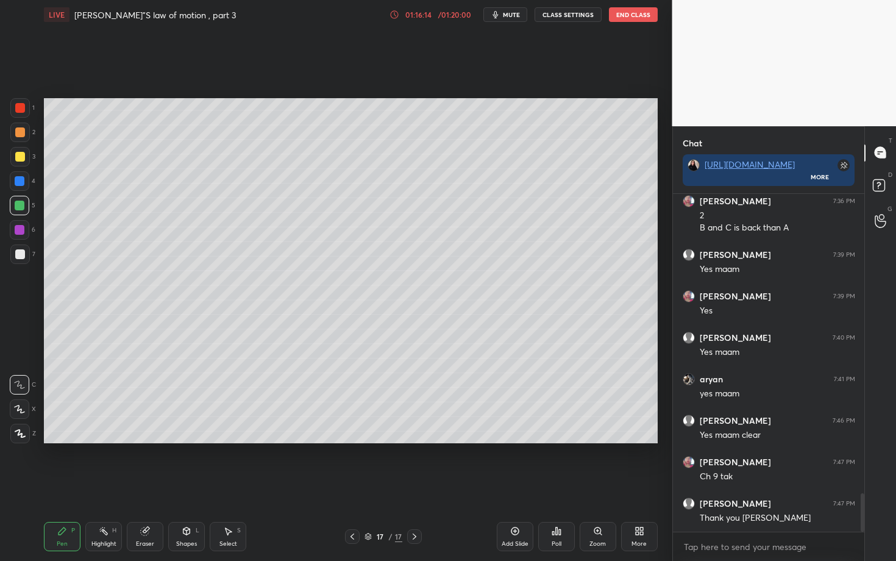
scroll to position [2628, 0]
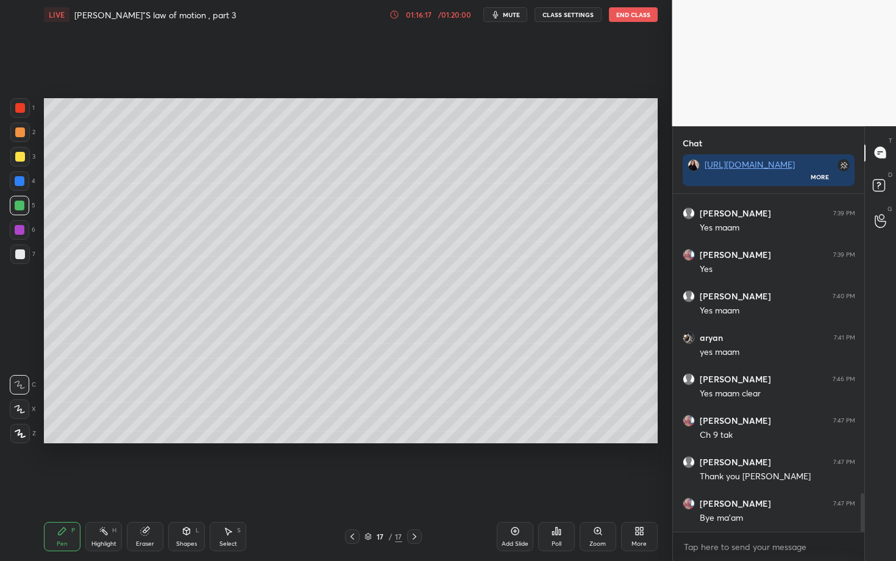
click at [634, 20] on button "End Class" at bounding box center [633, 14] width 49 height 15
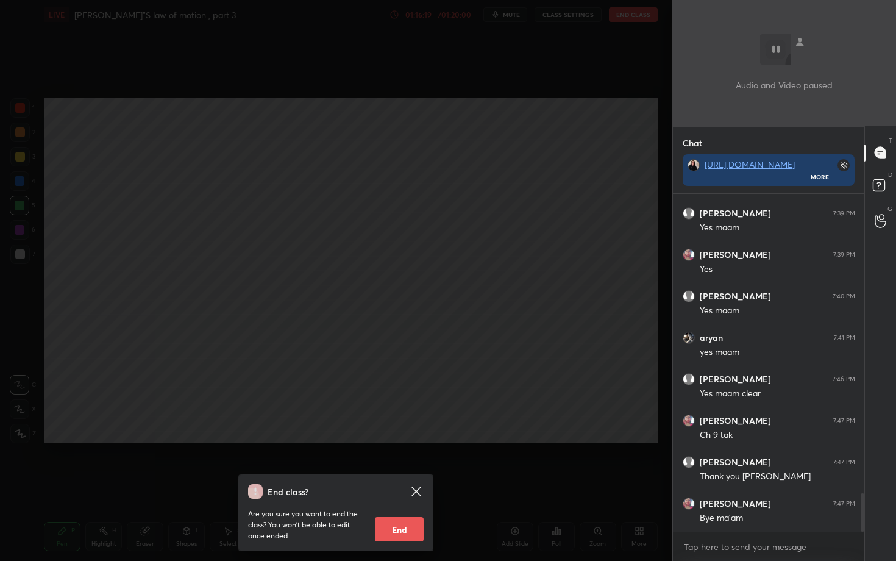
click at [399, 433] on button "End" at bounding box center [399, 529] width 49 height 24
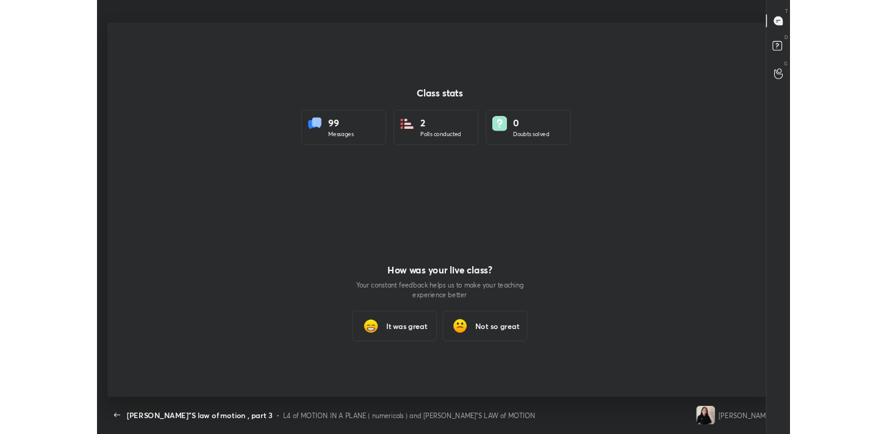
scroll to position [60622, 60100]
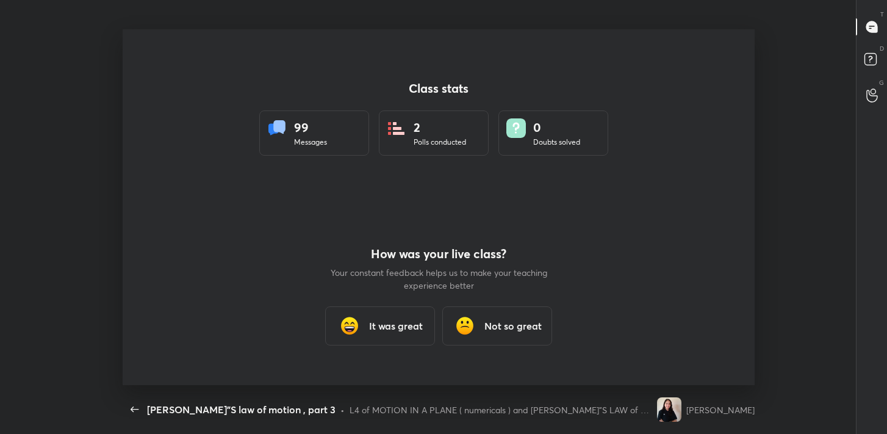
type textarea "x"
click at [404, 312] on div "It was great" at bounding box center [380, 325] width 110 height 39
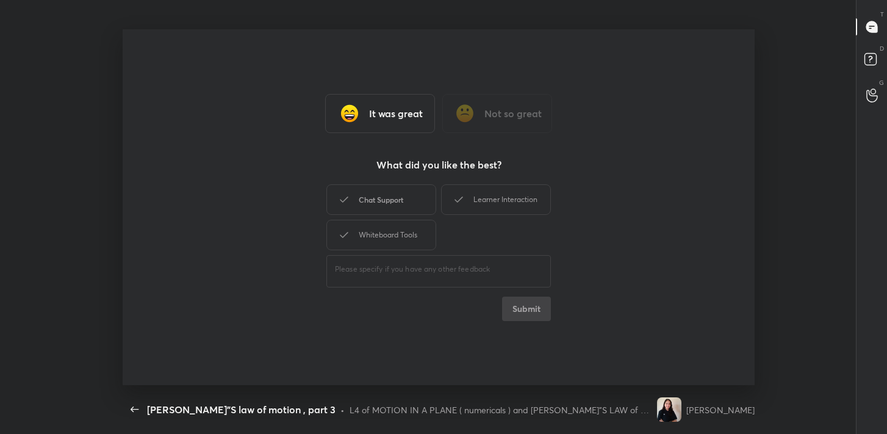
click at [390, 202] on div "Chat Support" at bounding box center [381, 199] width 110 height 30
click at [462, 204] on icon at bounding box center [458, 199] width 15 height 15
click at [409, 231] on div "Whiteboard Tools" at bounding box center [381, 235] width 110 height 30
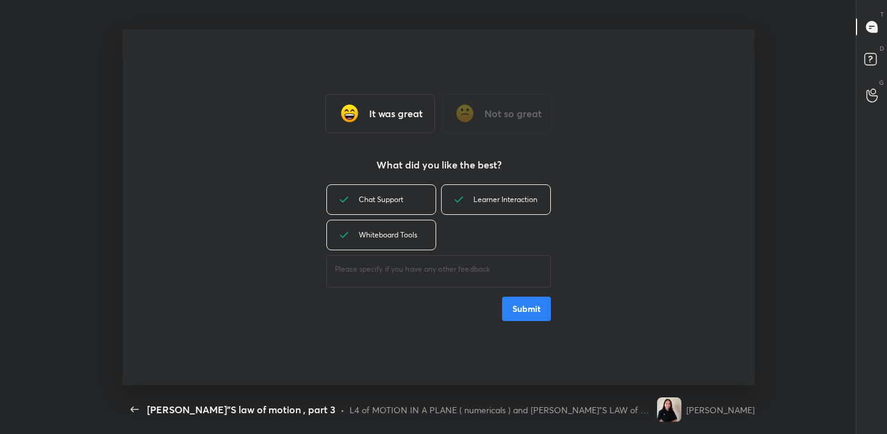
click at [536, 316] on button "Submit" at bounding box center [526, 308] width 49 height 24
